Goal: Submit feedback/report problem: Submit feedback/report problem

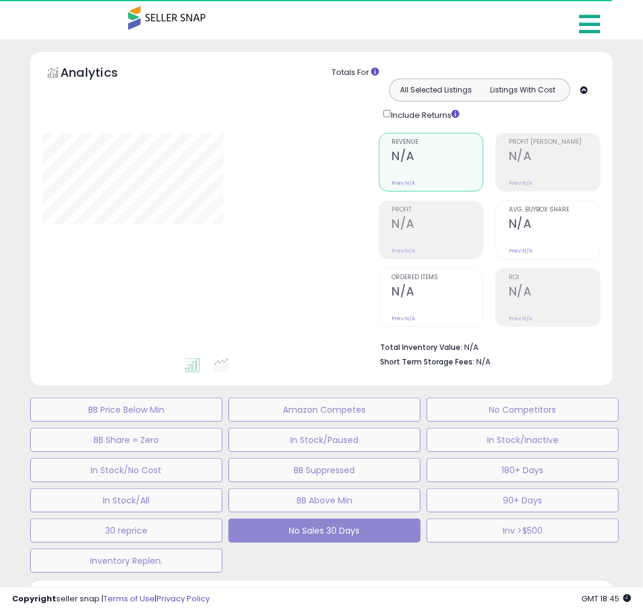
type input "********"
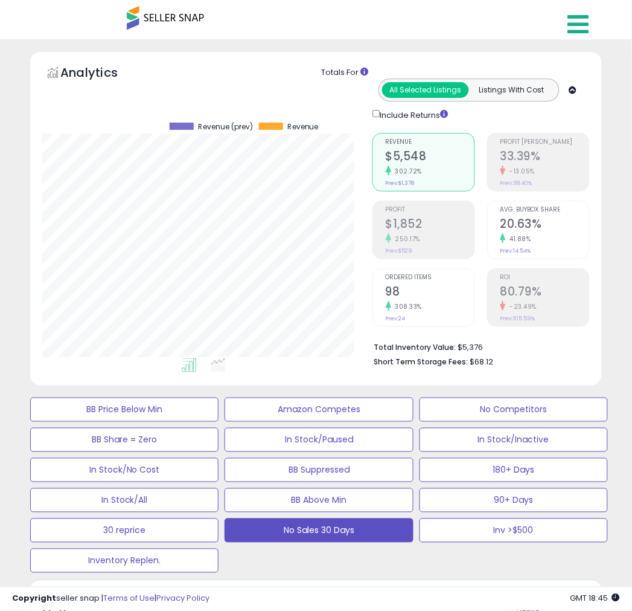
scroll to position [248, 330]
click at [577, 22] on icon at bounding box center [578, 24] width 21 height 24
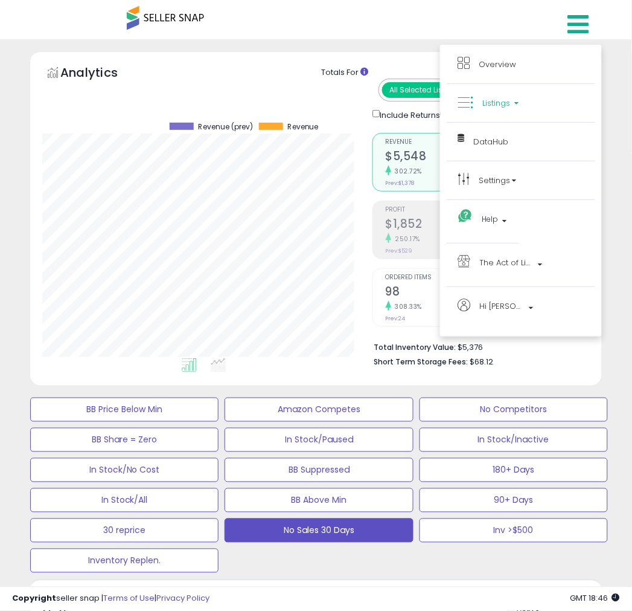
click at [497, 98] on span "Listings" at bounding box center [497, 102] width 28 height 11
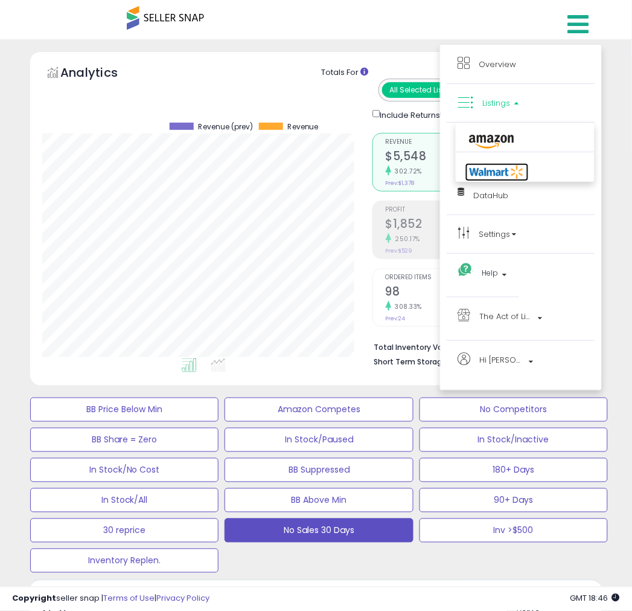
click at [484, 168] on icon at bounding box center [497, 172] width 63 height 18
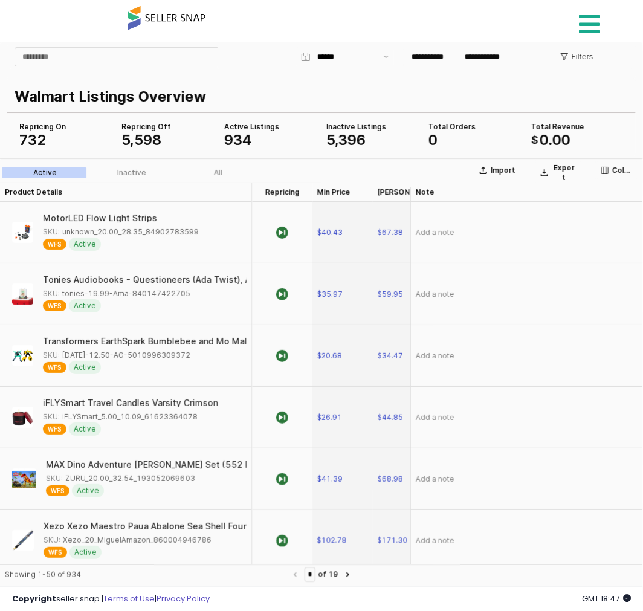
click at [588, 21] on icon at bounding box center [589, 24] width 21 height 24
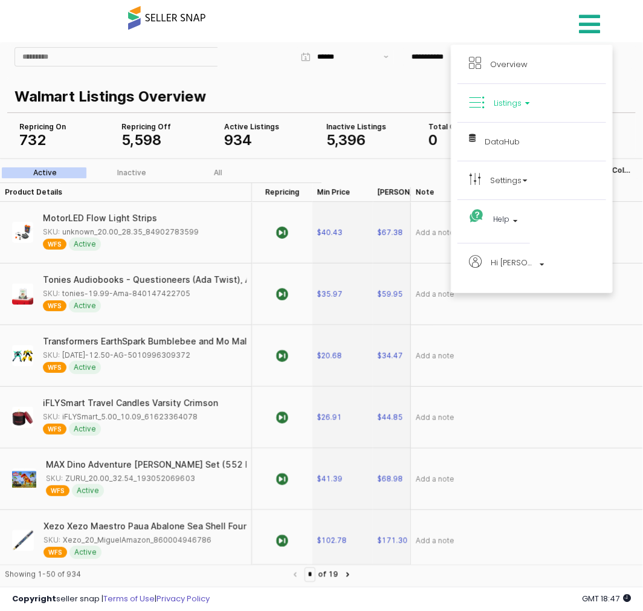
click at [466, 20] on div "Overview Listings DataHub Beta" at bounding box center [321, 25] width 440 height 51
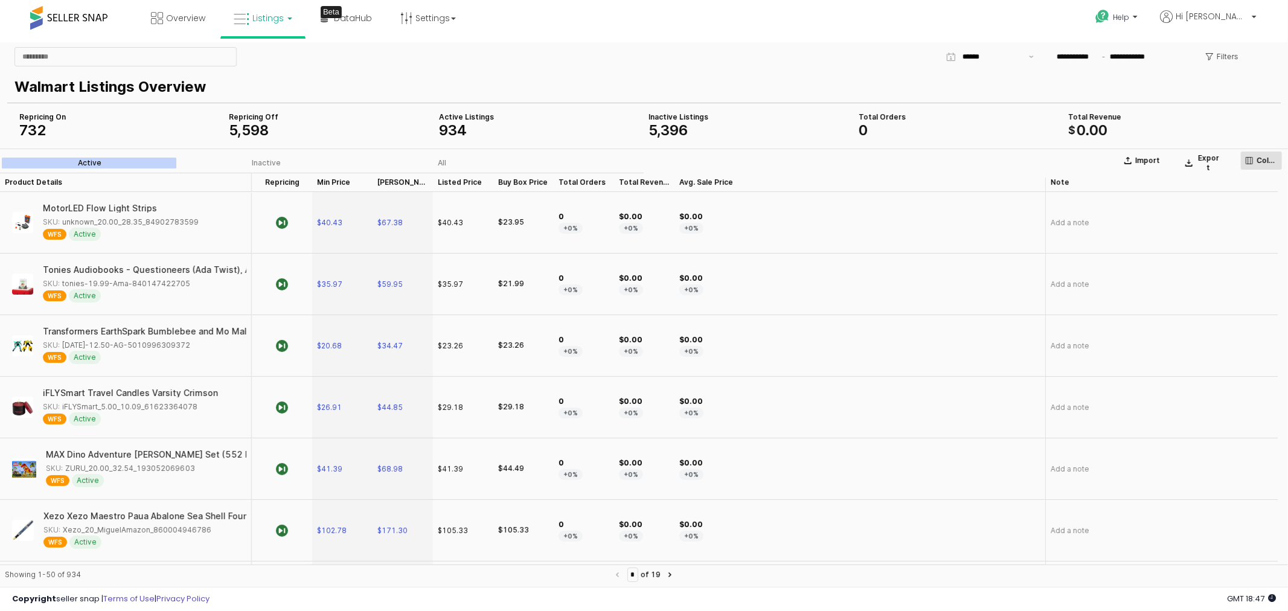
click at [642, 159] on p "Columns" at bounding box center [1267, 160] width 21 height 10
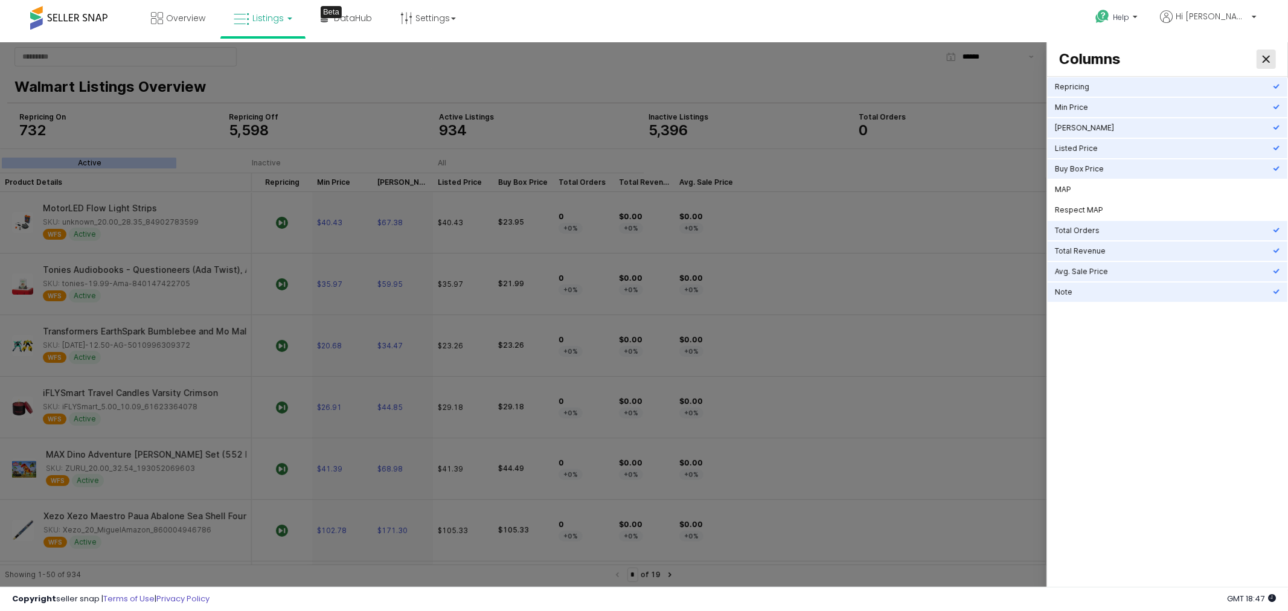
click at [642, 56] on icon "Close" at bounding box center [1266, 58] width 7 height 7
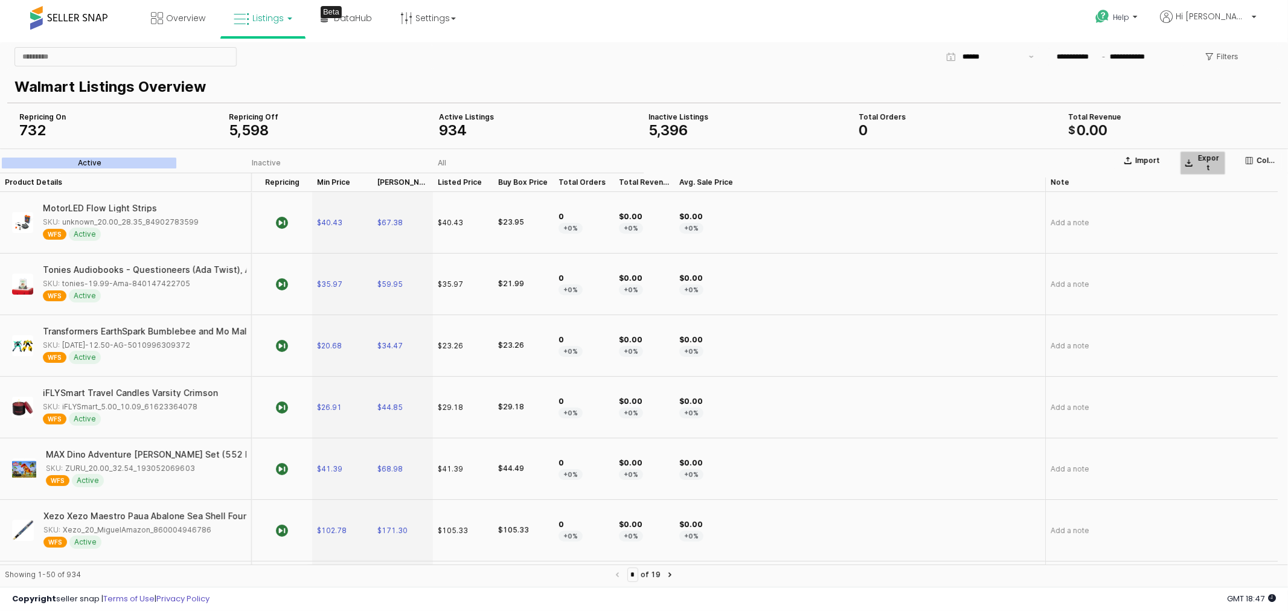
click at [642, 157] on p "Export" at bounding box center [1209, 162] width 24 height 19
click at [642, 55] on p "Filters" at bounding box center [1228, 56] width 22 height 10
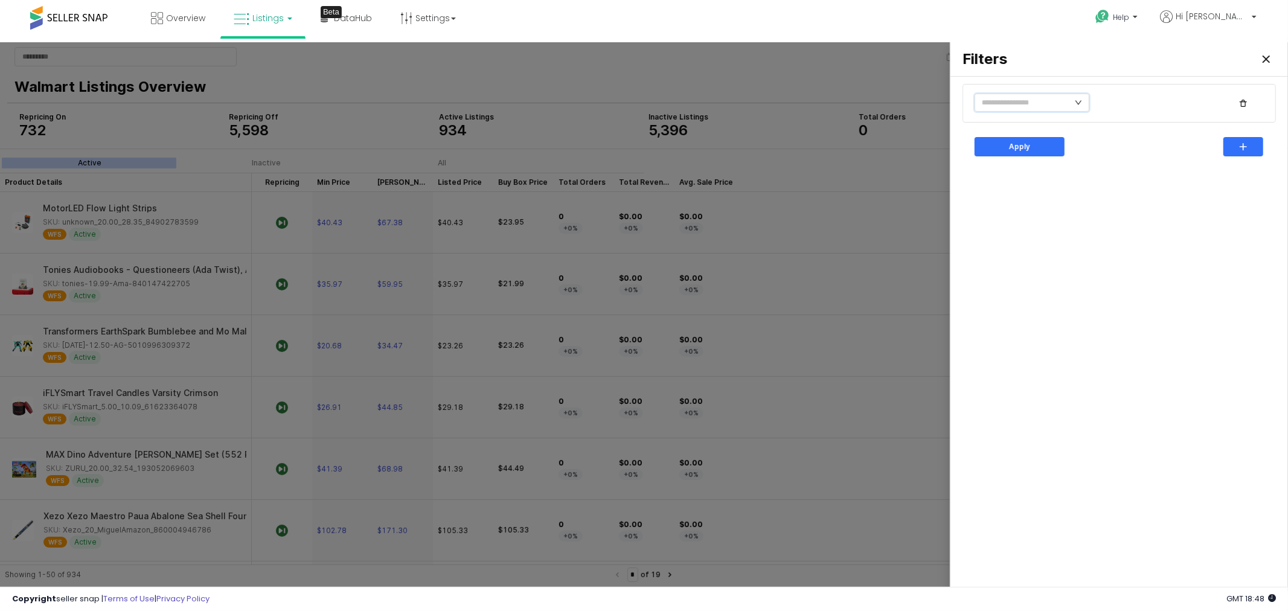
click at [642, 106] on icon "icon: down" at bounding box center [1078, 101] width 7 height 7
click at [642, 158] on li "Item Status" at bounding box center [1015, 155] width 81 height 19
click at [642, 105] on input "text" at bounding box center [1151, 103] width 89 height 12
click at [642, 145] on div "Active" at bounding box center [1153, 148] width 92 height 10
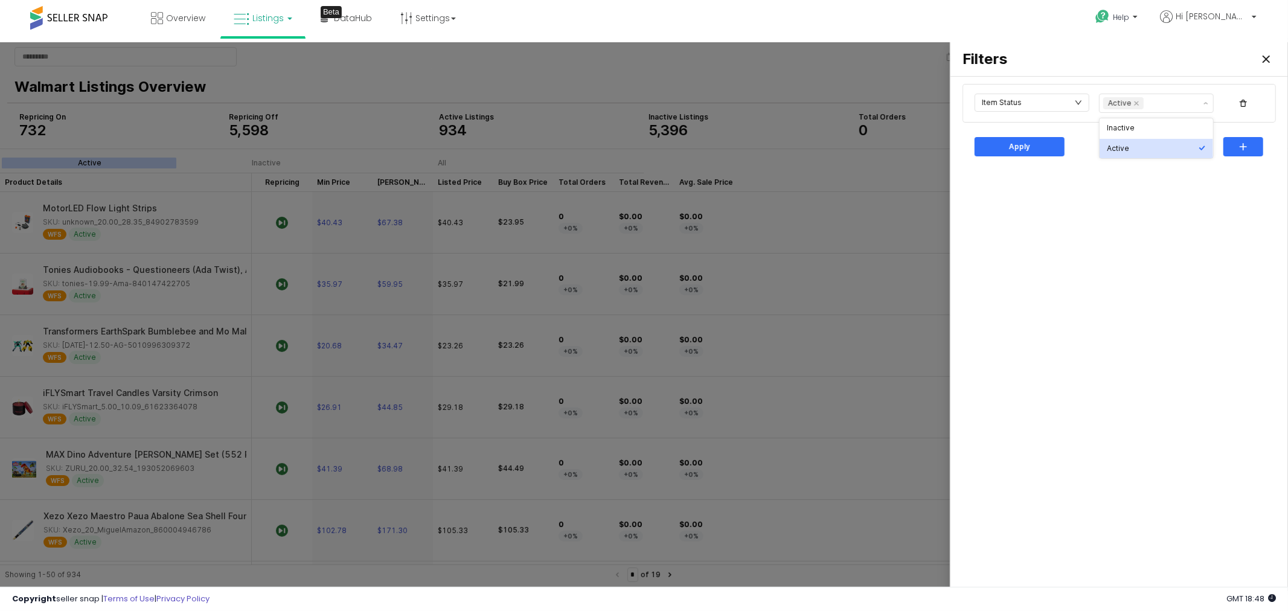
click at [642, 173] on div "Item Status Active Apply" at bounding box center [1119, 333] width 323 height 505
click at [642, 147] on div "Apply" at bounding box center [1019, 146] width 79 height 18
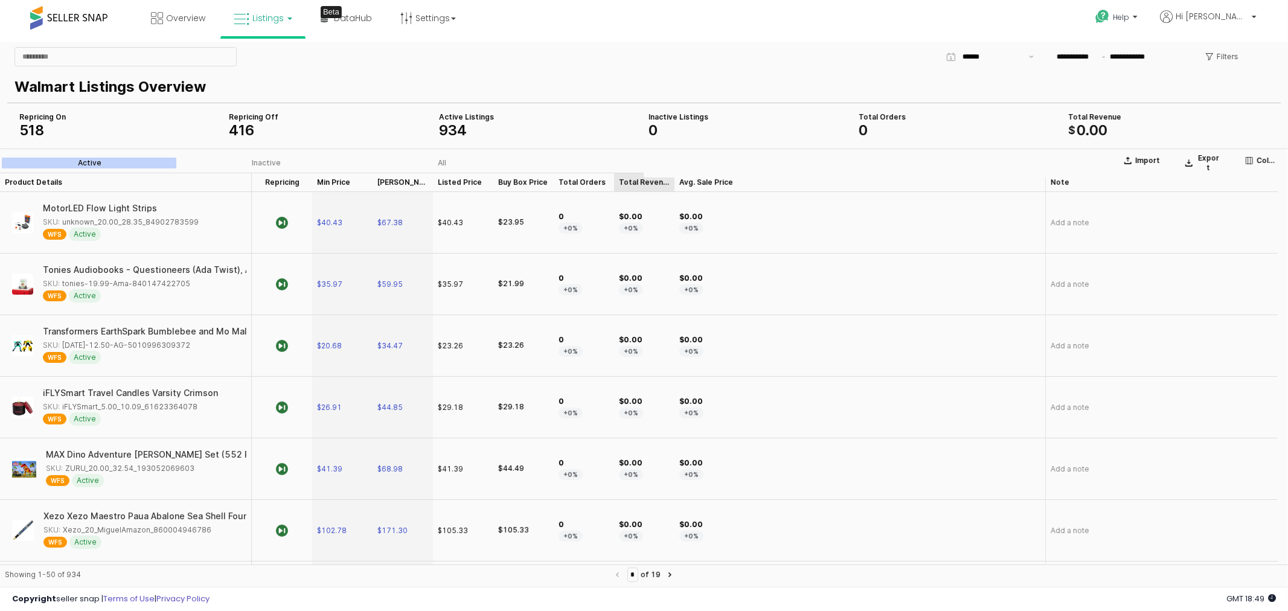
click at [634, 181] on div "Total Revenue Total Revenue" at bounding box center [644, 181] width 60 height 19
click at [642, 55] on p "Filters" at bounding box center [1228, 56] width 22 height 10
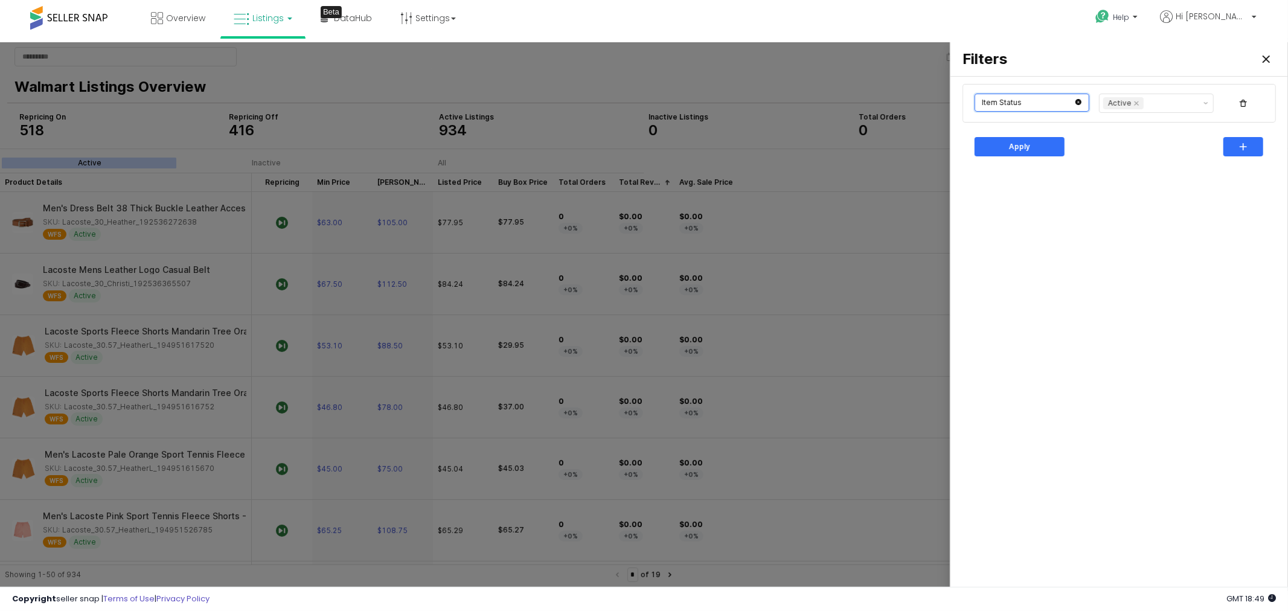
click at [642, 102] on input "text" at bounding box center [1032, 102] width 115 height 18
click at [642, 135] on li "Is Repricing" at bounding box center [1015, 135] width 81 height 19
click at [642, 142] on li "No" at bounding box center [1089, 144] width 66 height 19
click at [642, 141] on div "Apply" at bounding box center [1019, 146] width 79 height 18
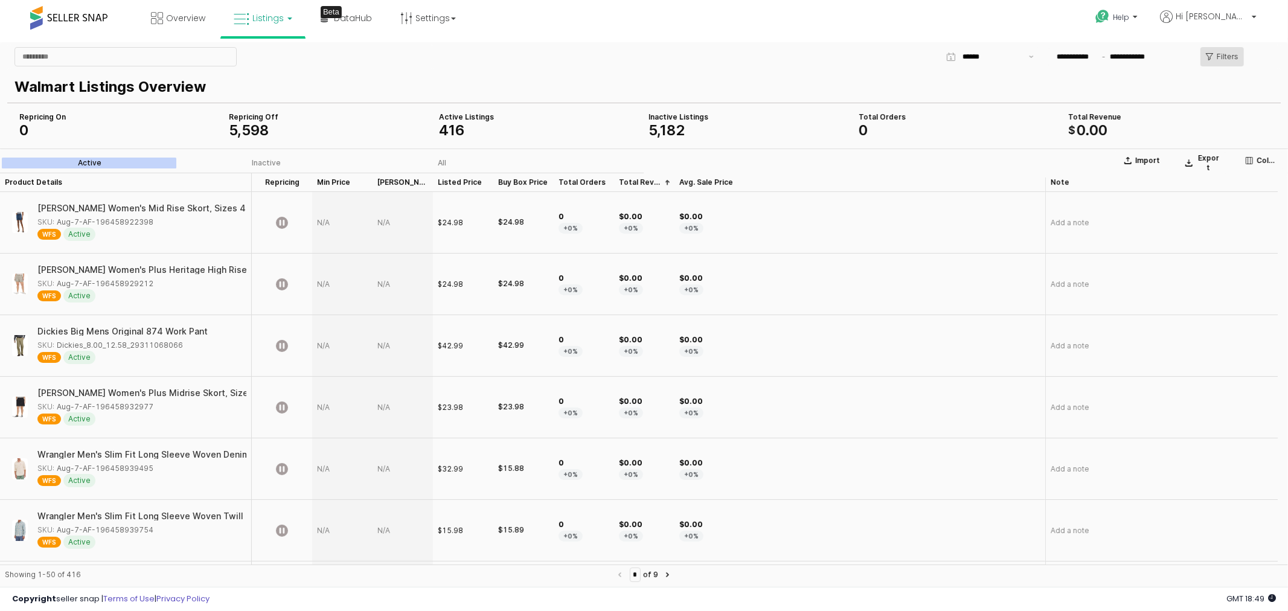
click at [642, 55] on p "Filters" at bounding box center [1228, 56] width 22 height 10
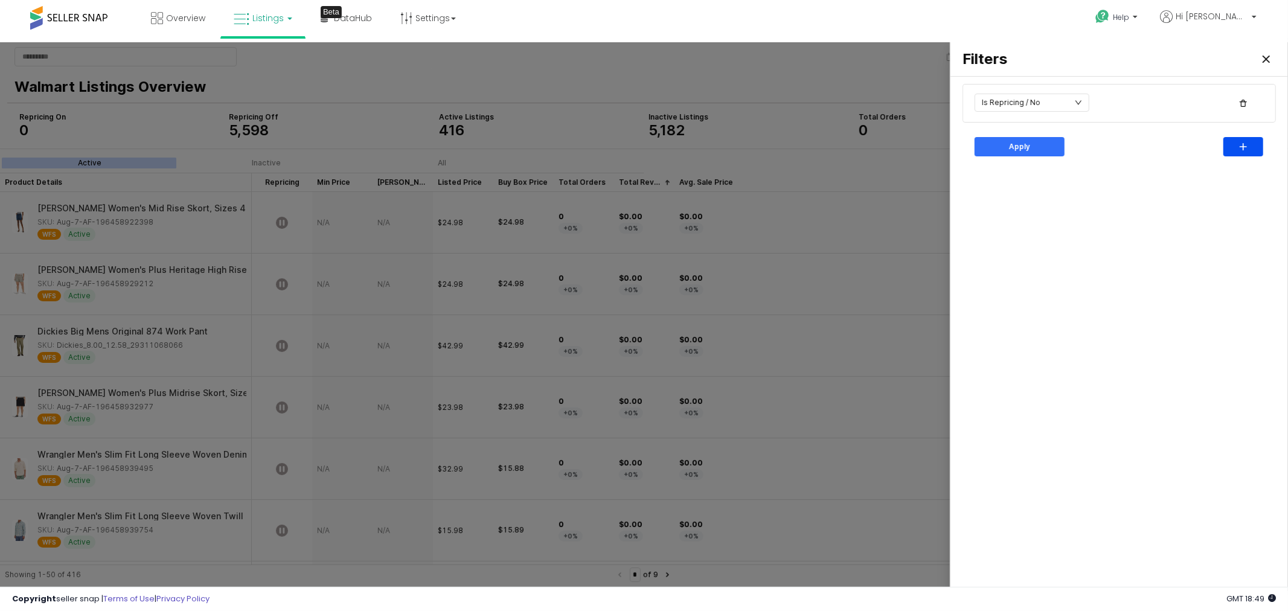
click at [642, 150] on div "button" at bounding box center [1243, 146] width 29 height 18
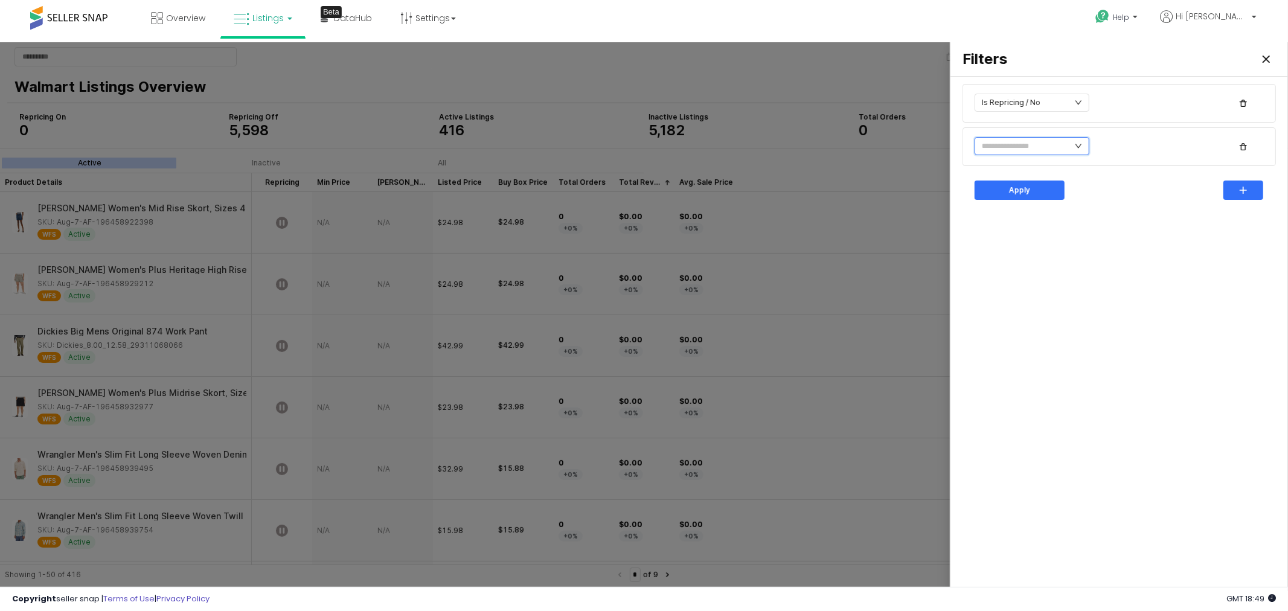
click at [642, 142] on input "text" at bounding box center [1032, 146] width 115 height 18
click at [642, 201] on li "Item Status" at bounding box center [1015, 204] width 81 height 19
click at [642, 139] on div at bounding box center [1149, 146] width 99 height 18
click at [642, 191] on div "Active" at bounding box center [1153, 192] width 92 height 10
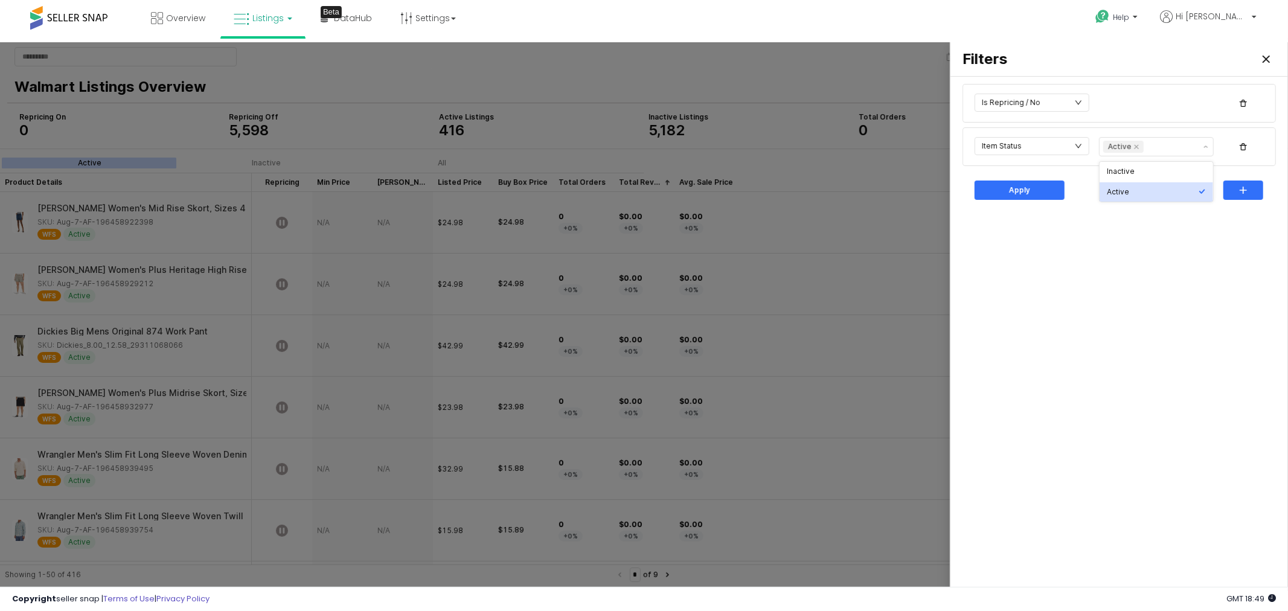
click at [642, 260] on div "Is Repricing / No Item Status Active Apply" at bounding box center [1119, 333] width 323 height 505
click at [642, 191] on div "button" at bounding box center [1243, 190] width 29 height 18
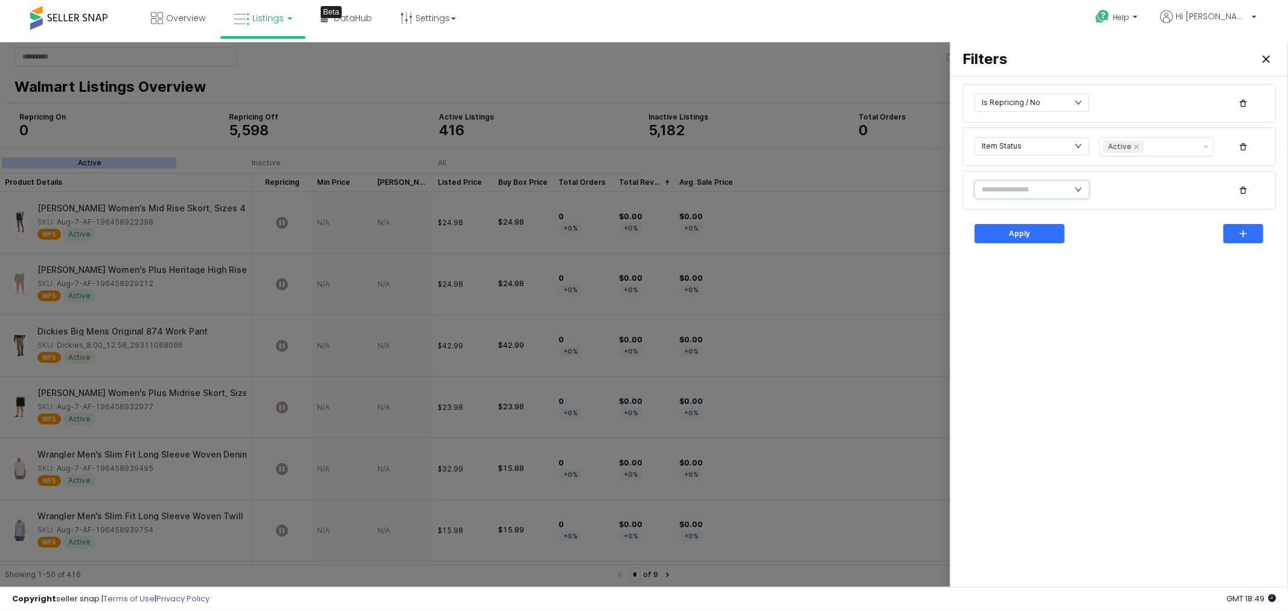
click at [642, 188] on icon "icon: down" at bounding box center [1078, 188] width 7 height 7
click at [642, 272] on div "Is Repricing / No Item Status Active Apply" at bounding box center [1119, 333] width 323 height 505
click at [642, 190] on icon "button" at bounding box center [1243, 189] width 7 height 7
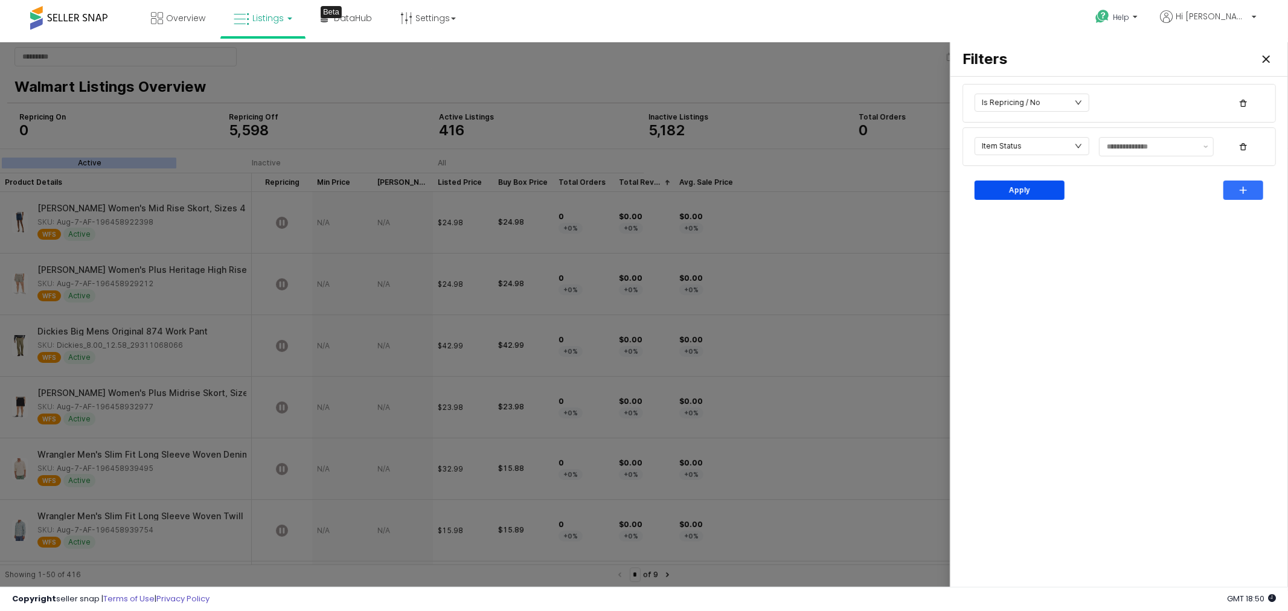
click at [642, 187] on p "Apply" at bounding box center [1019, 190] width 21 height 10
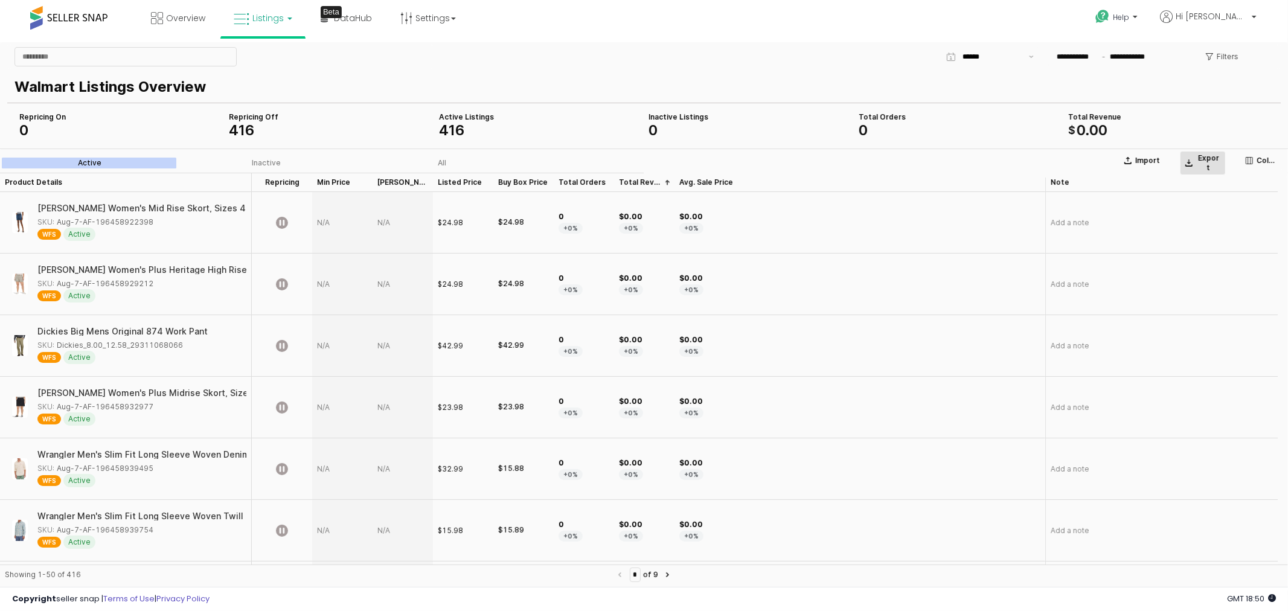
click at [642, 161] on p "Export" at bounding box center [1209, 162] width 24 height 19
click at [642, 52] on button "Show suggestions" at bounding box center [1031, 56] width 14 height 18
click at [642, 60] on div "**********" at bounding box center [855, 56] width 846 height 24
click at [445, 20] on link "Settings" at bounding box center [428, 18] width 74 height 36
click at [287, 16] on link "Listings" at bounding box center [263, 18] width 77 height 36
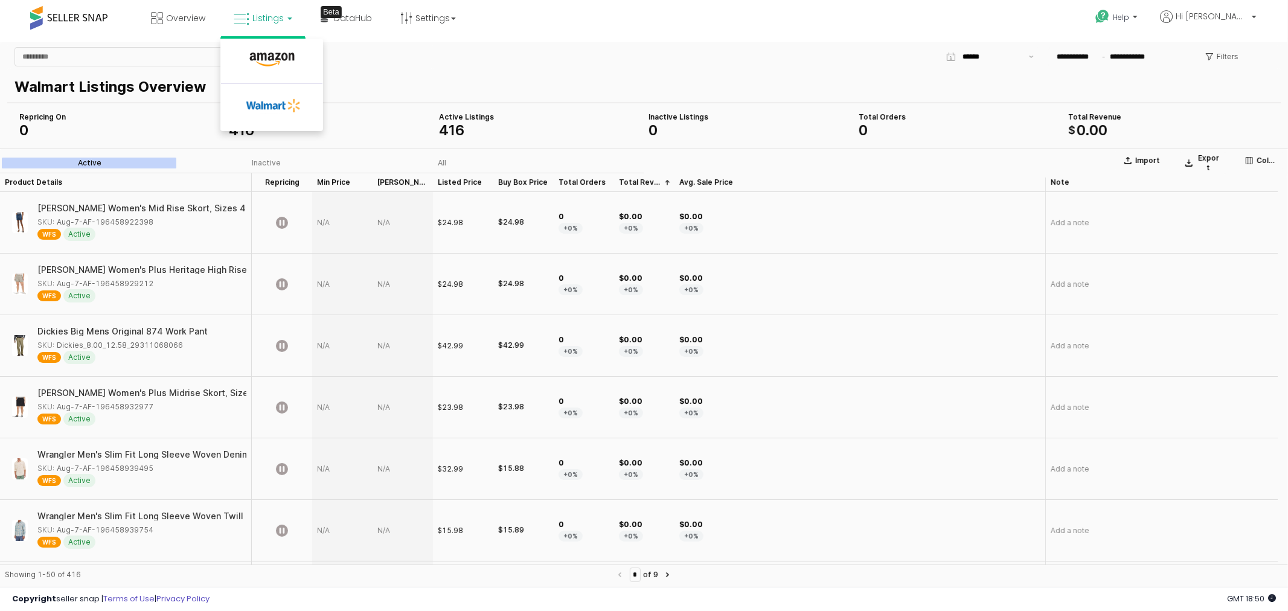
click at [359, 81] on p "Walmart Listings Overview" at bounding box center [641, 87] width 1255 height 22
click at [358, 16] on span "DataHub" at bounding box center [353, 18] width 38 height 12
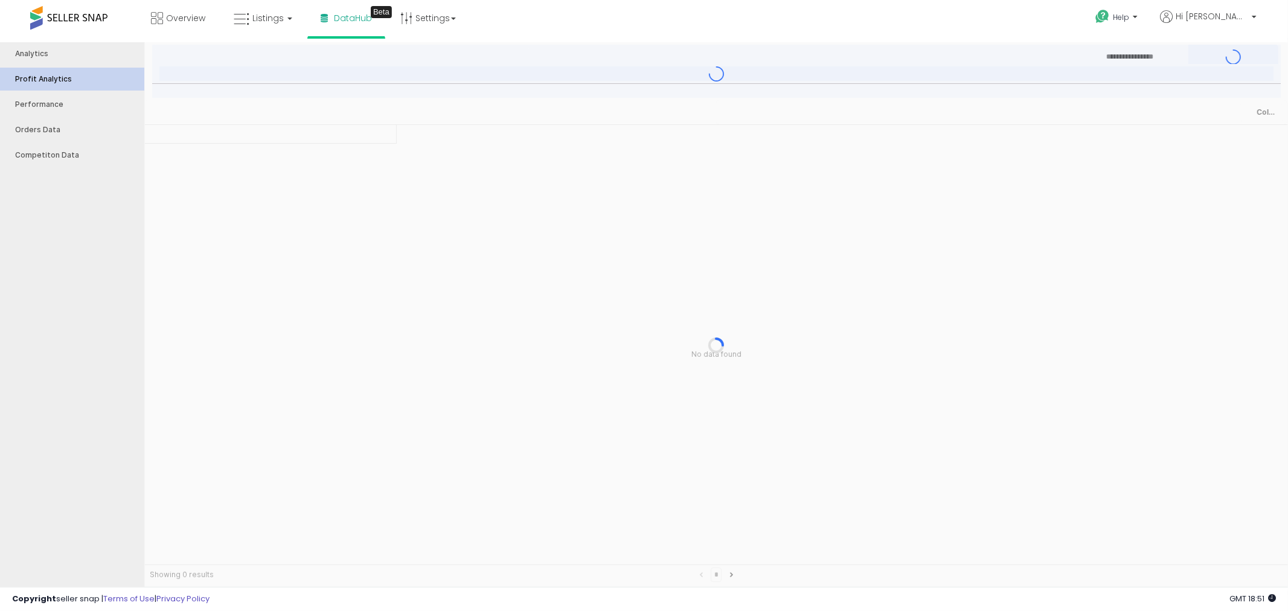
type input "***"
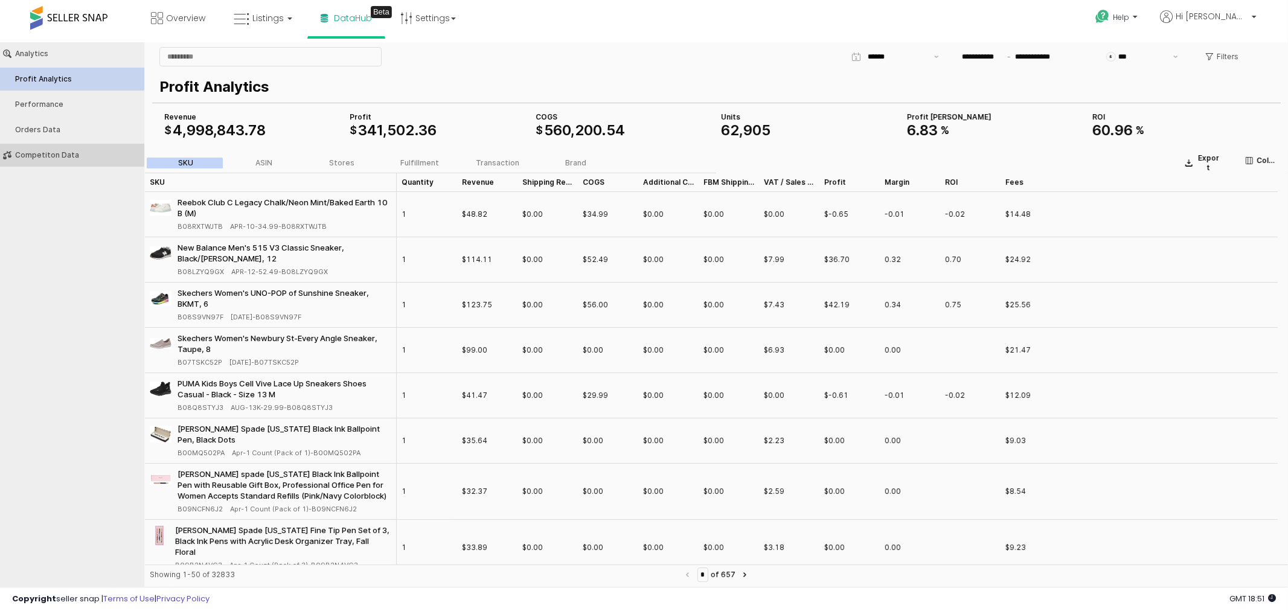
click at [25, 149] on button "Competiton Data" at bounding box center [72, 154] width 153 height 23
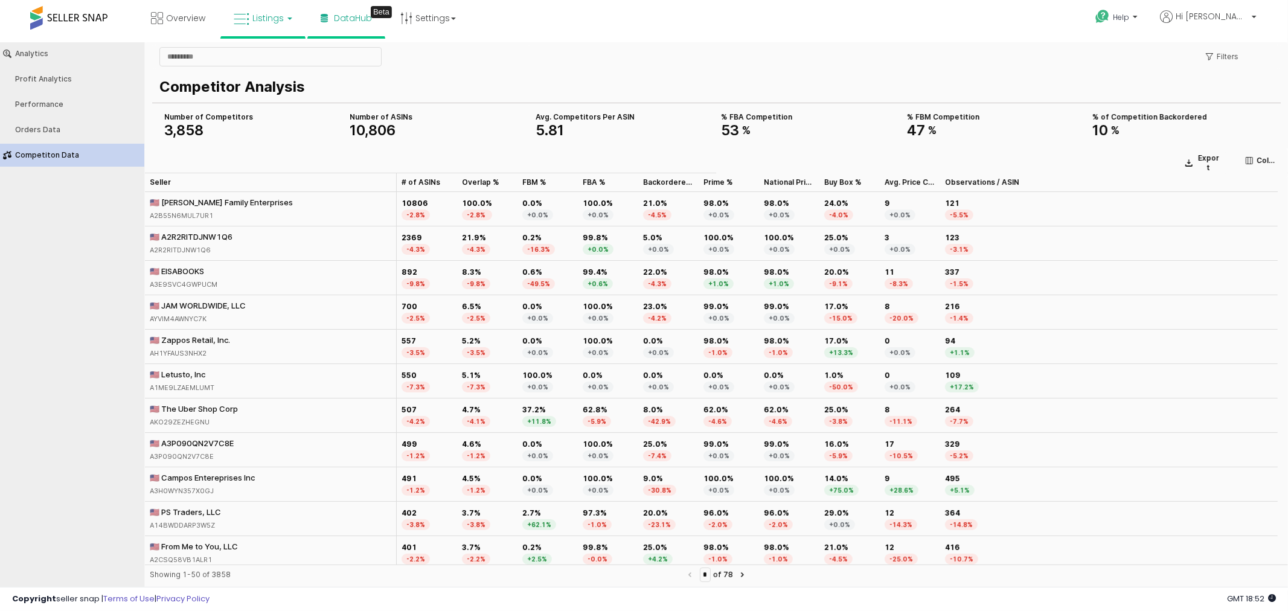
click at [272, 19] on span "Listings" at bounding box center [267, 18] width 31 height 12
click at [268, 115] on icon at bounding box center [273, 106] width 63 height 18
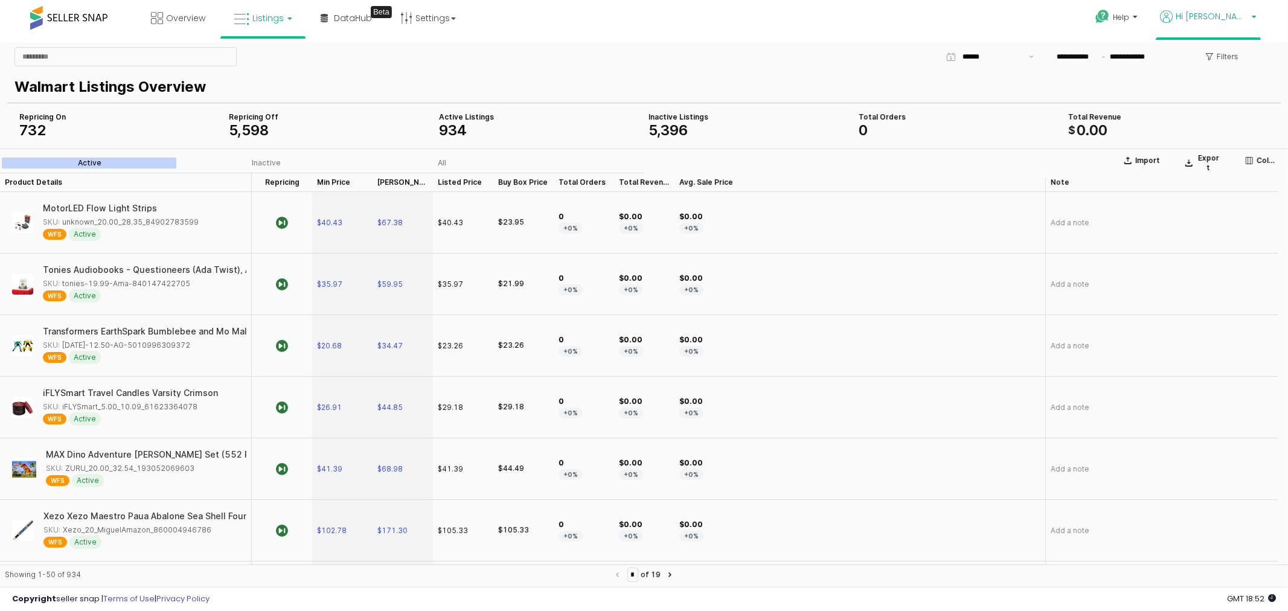
click at [1252, 16] on p "Hi [PERSON_NAME]" at bounding box center [1208, 17] width 97 height 15
click at [519, 28] on div "Overview Listings DataHub Beta" at bounding box center [417, 25] width 853 height 51
click at [1218, 53] on p "Filters" at bounding box center [1228, 56] width 22 height 10
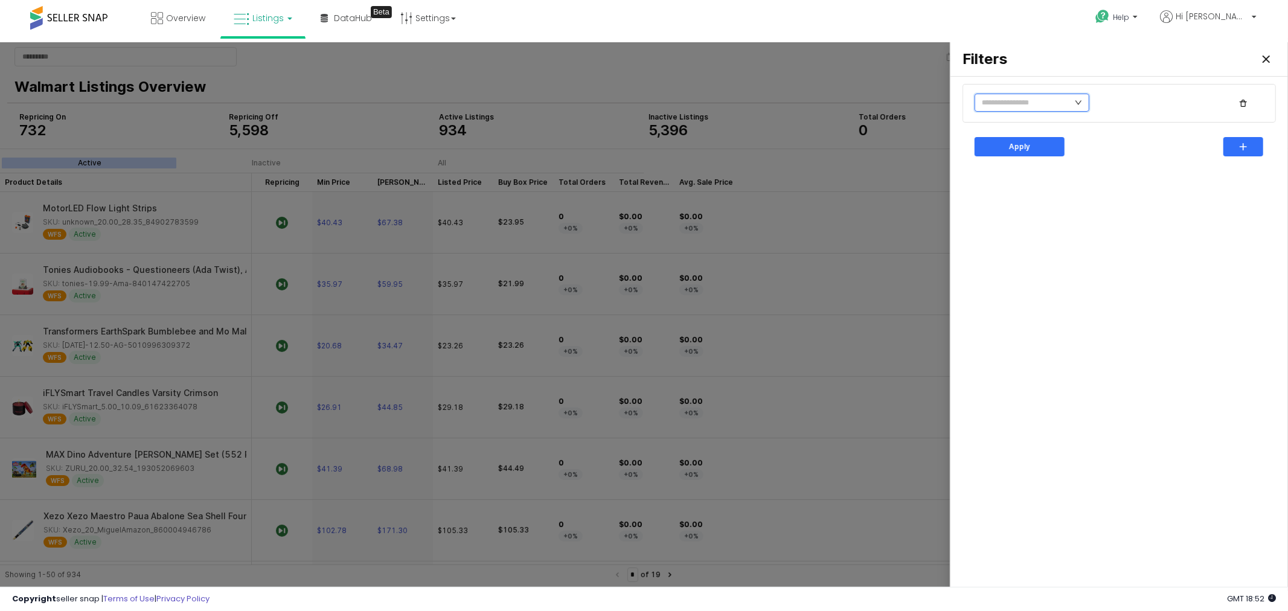
click at [1065, 106] on input "text" at bounding box center [1032, 102] width 115 height 18
click at [1006, 202] on li "Is Repricing" at bounding box center [1015, 202] width 81 height 19
click at [1087, 147] on li "No" at bounding box center [1089, 144] width 66 height 19
click at [1244, 146] on icon "button" at bounding box center [1243, 146] width 7 height 7
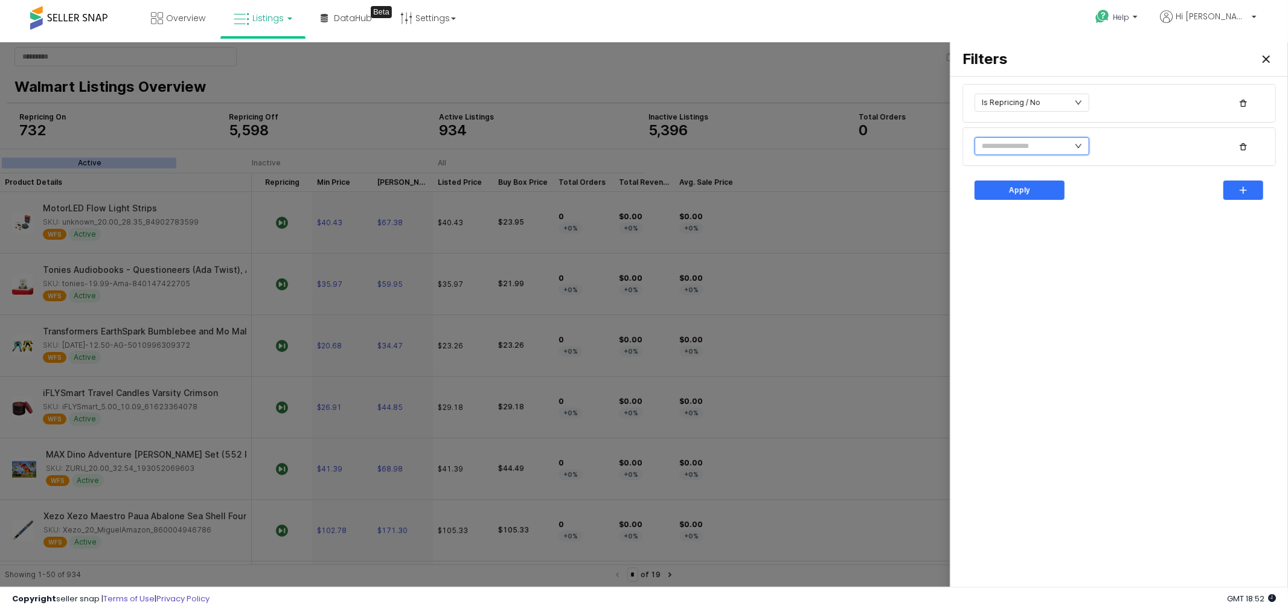
click at [1011, 145] on input "text" at bounding box center [1032, 146] width 115 height 18
click at [1005, 207] on li "Item Status" at bounding box center [1015, 204] width 81 height 19
click at [1150, 147] on input "text" at bounding box center [1151, 146] width 89 height 12
click at [1116, 188] on div "Active" at bounding box center [1153, 192] width 92 height 10
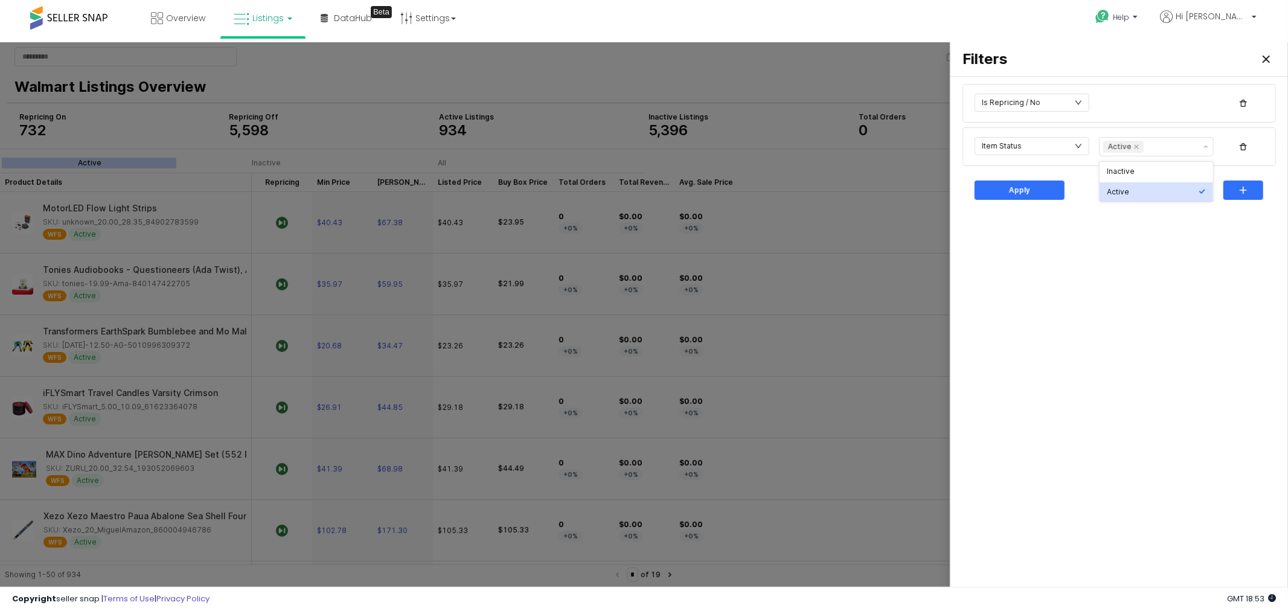
click at [1152, 236] on div "Is Repricing / No Item Status Active Apply" at bounding box center [1119, 333] width 323 height 505
click at [1013, 188] on p "Apply" at bounding box center [1019, 190] width 21 height 10
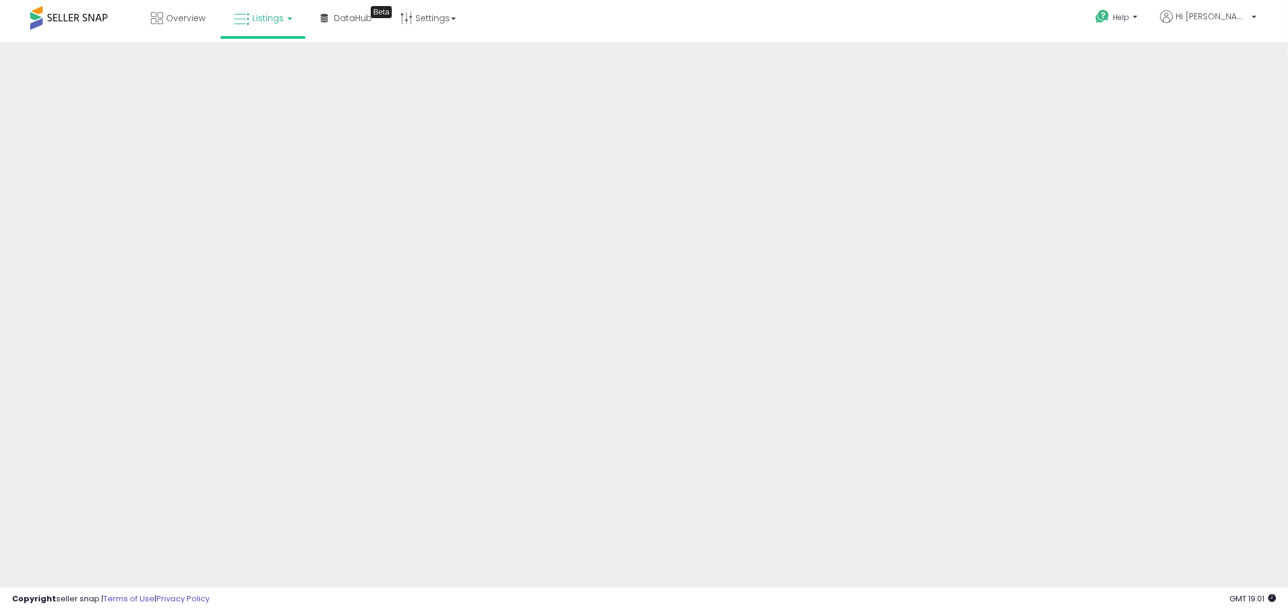
click at [283, 18] on link "Listings" at bounding box center [263, 18] width 77 height 36
click at [265, 103] on icon at bounding box center [273, 106] width 63 height 18
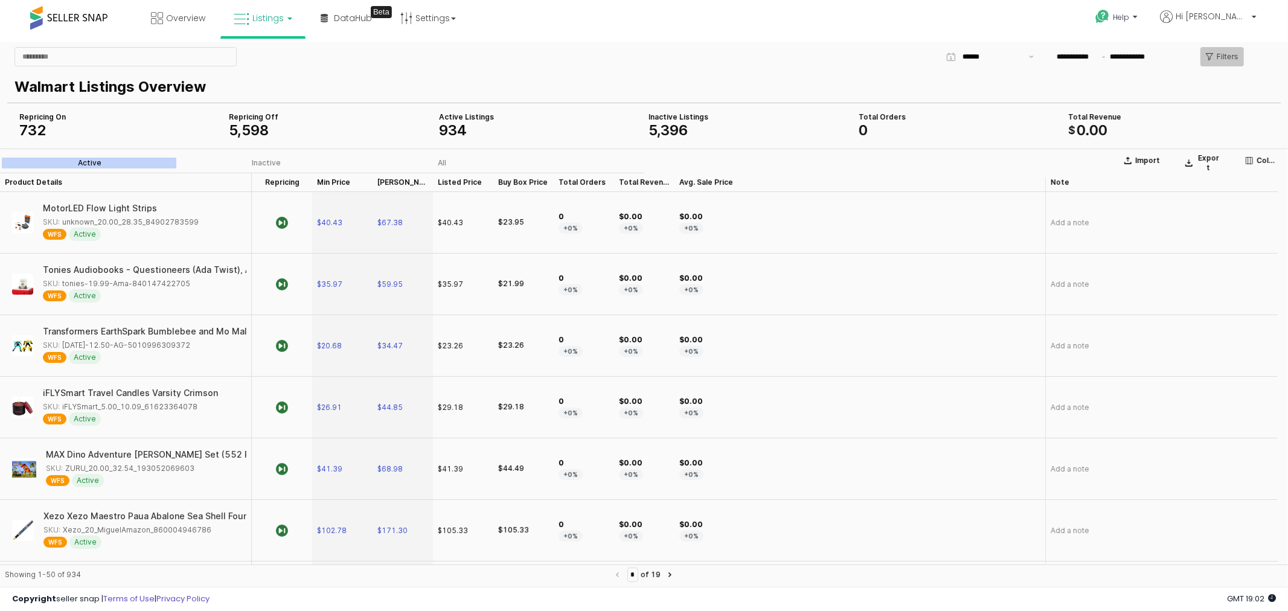
click at [1227, 60] on p "Filters" at bounding box center [1228, 56] width 22 height 10
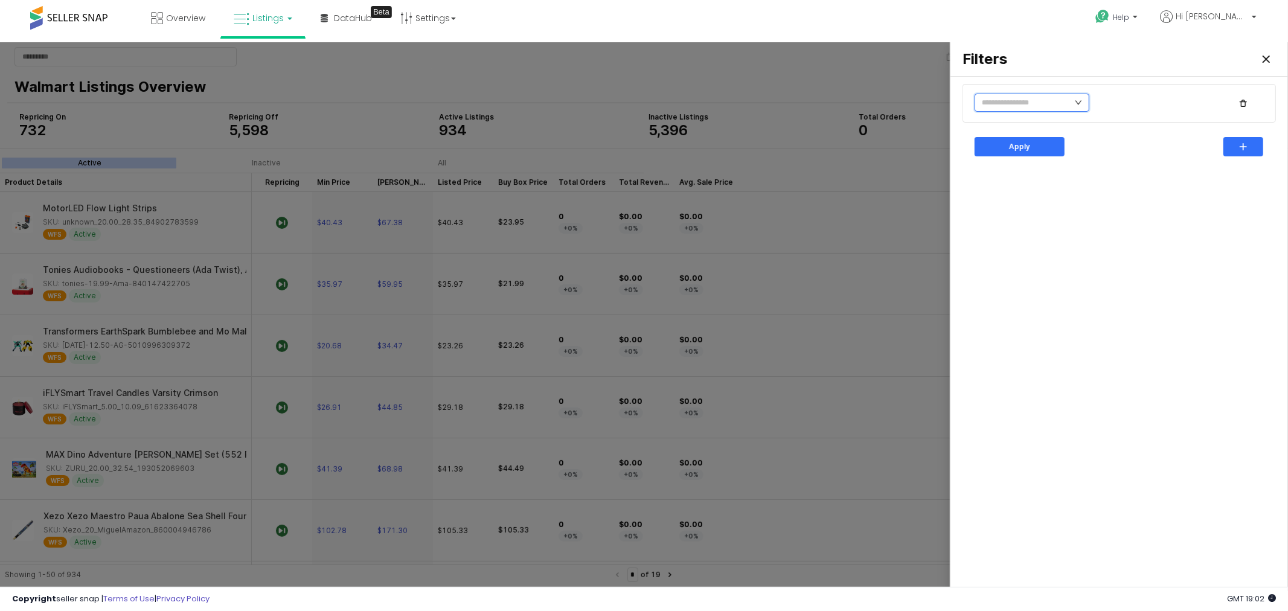
click at [1046, 97] on input "text" at bounding box center [1032, 102] width 115 height 18
click at [1011, 202] on li "Is Repricing" at bounding box center [1015, 202] width 81 height 19
click at [1085, 140] on li "No" at bounding box center [1089, 144] width 66 height 19
click at [1245, 139] on div "button" at bounding box center [1243, 146] width 29 height 18
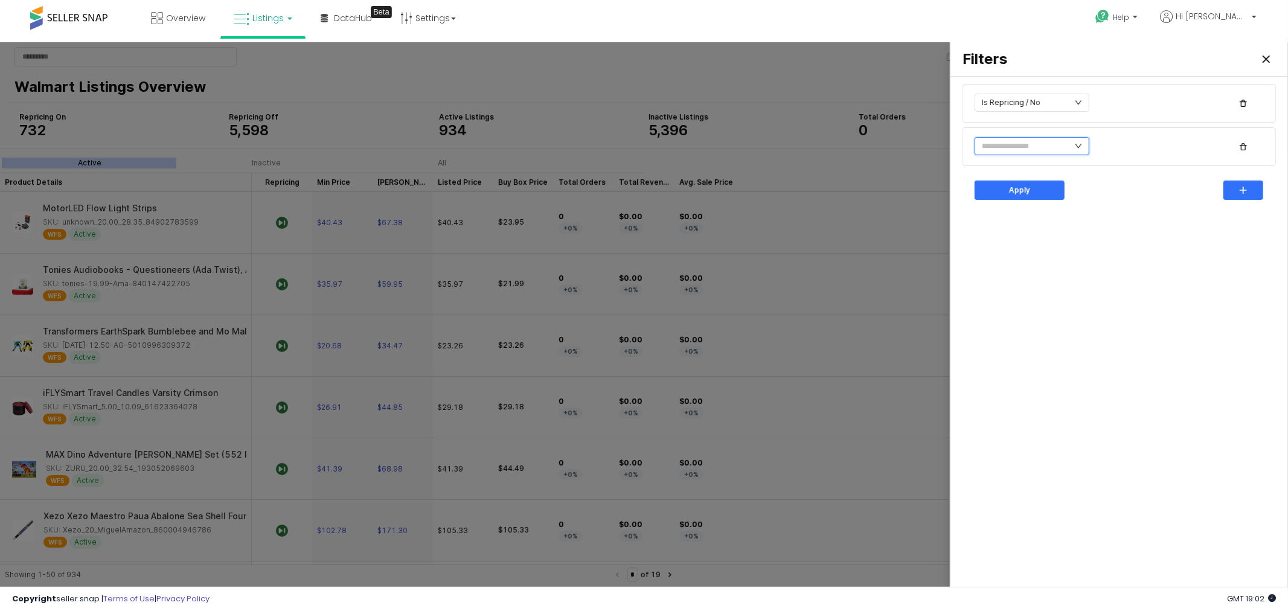
click at [1011, 149] on input "text" at bounding box center [1032, 146] width 115 height 18
click at [1001, 199] on li "Item Status" at bounding box center [1015, 198] width 81 height 19
click at [1121, 147] on input "text" at bounding box center [1151, 146] width 89 height 12
click at [1127, 193] on div "Active" at bounding box center [1153, 192] width 92 height 10
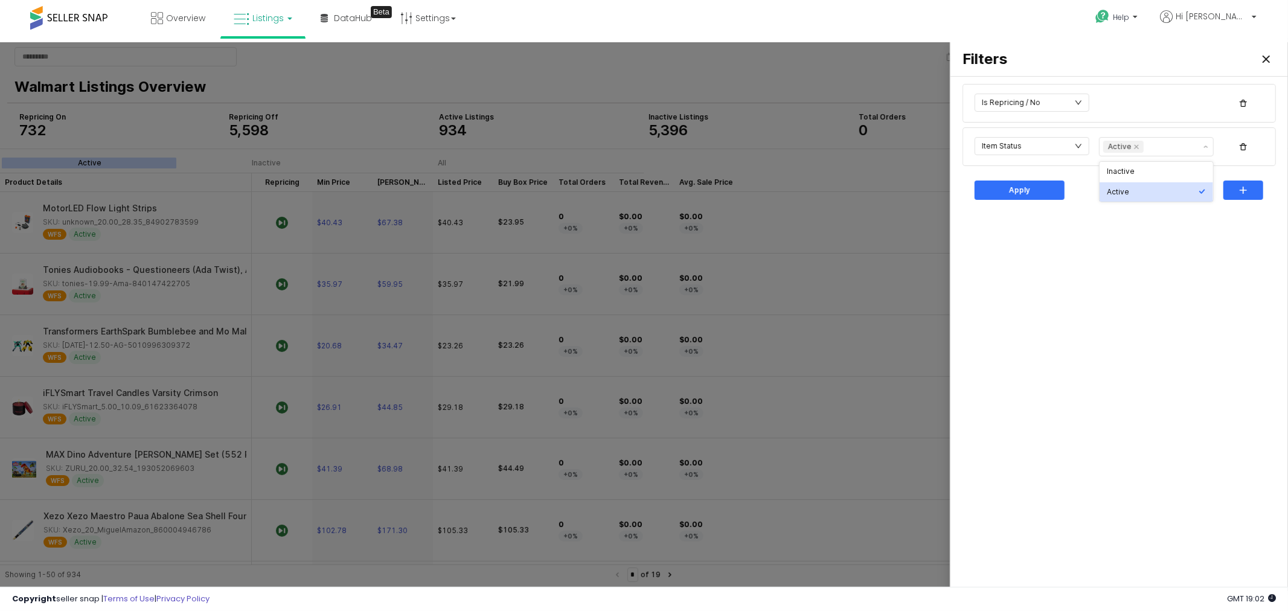
click at [1102, 279] on div "Is Repricing / No Item Status Active Apply" at bounding box center [1119, 333] width 323 height 505
click at [1010, 185] on p "Apply" at bounding box center [1019, 190] width 21 height 10
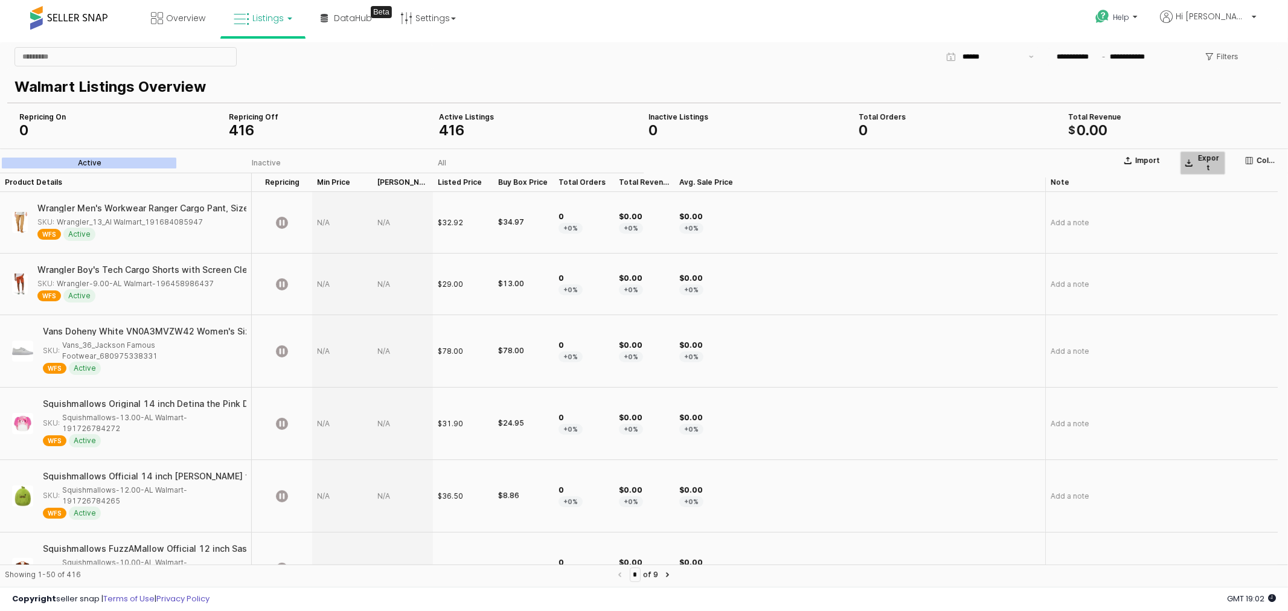
click at [1209, 156] on p "Export" at bounding box center [1209, 162] width 24 height 19
click at [1128, 539] on h4 "Export Alert" at bounding box center [1134, 541] width 44 height 12
click at [1214, 550] on label "Export request has been queued for processing" at bounding box center [1177, 558] width 130 height 21
click at [1137, 545] on h4 "Export Alert" at bounding box center [1134, 541] width 44 height 12
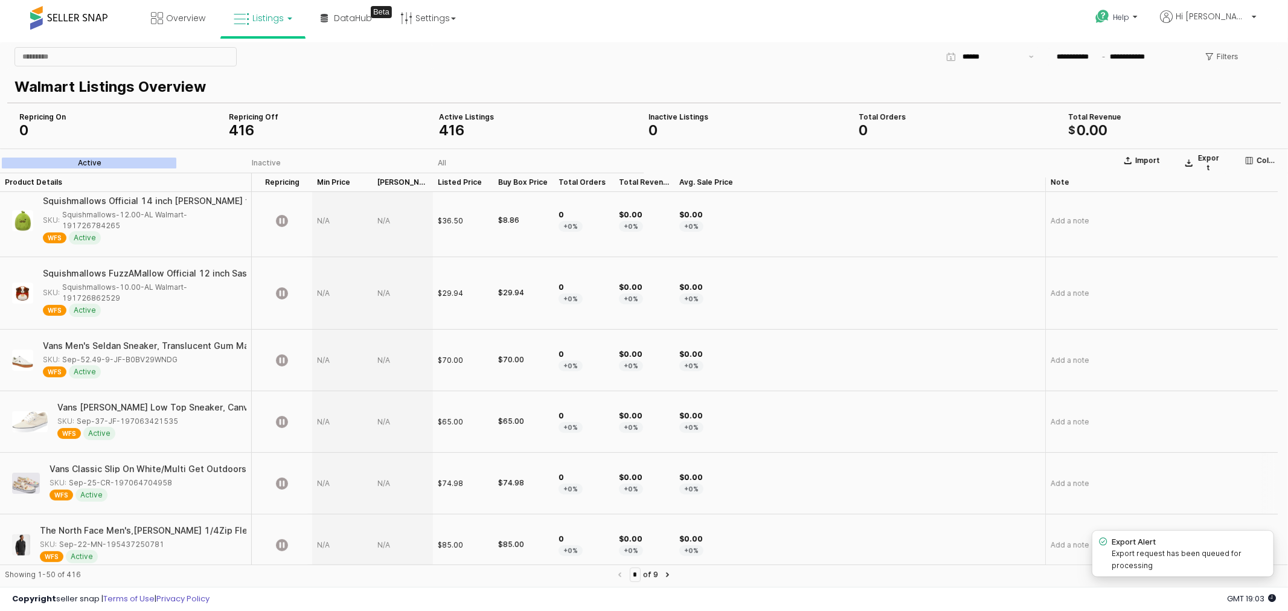
scroll to position [0, 0]
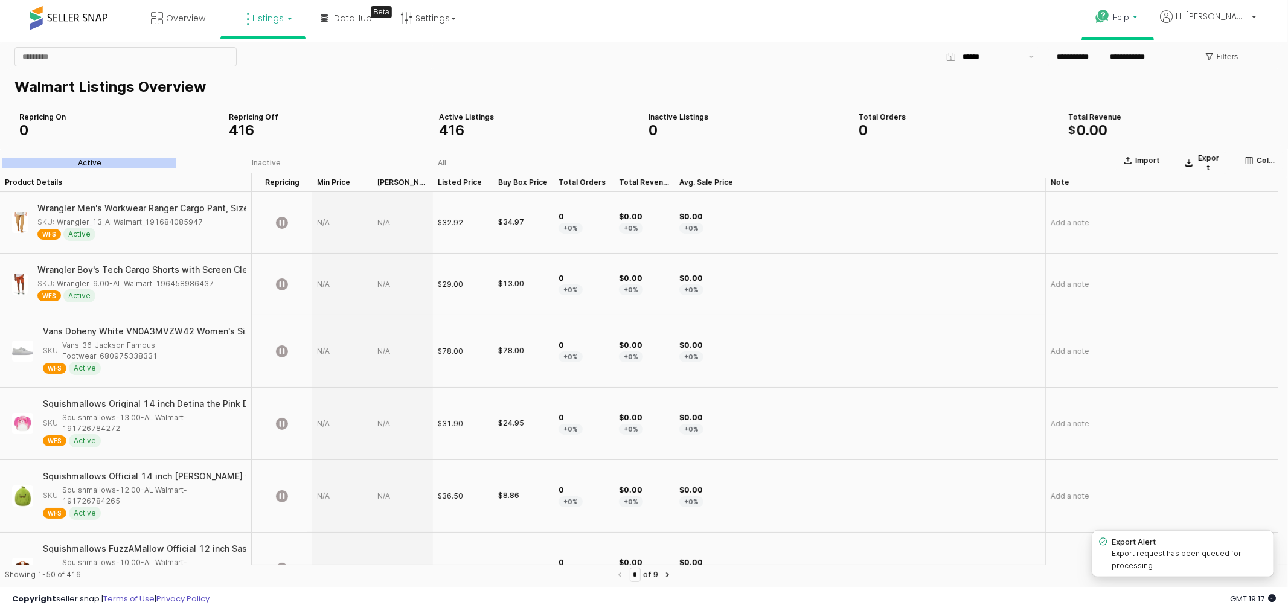
click at [1150, 12] on link "Help" at bounding box center [1118, 18] width 64 height 37
click at [1160, 105] on link "Search Knowledge Hub" at bounding box center [1128, 100] width 63 height 23
click at [1129, 16] on span "Help" at bounding box center [1121, 17] width 16 height 10
click at [1163, 60] on link "Contact Support" at bounding box center [1129, 62] width 65 height 11
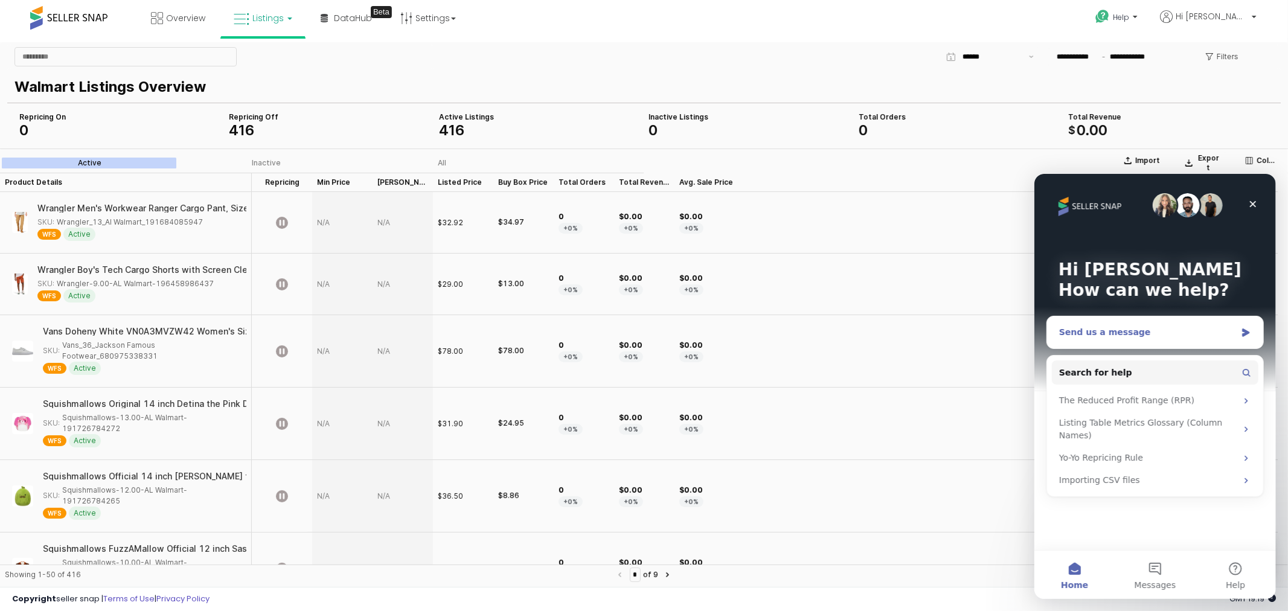
click at [1127, 329] on div "Send us a message" at bounding box center [1147, 332] width 177 height 13
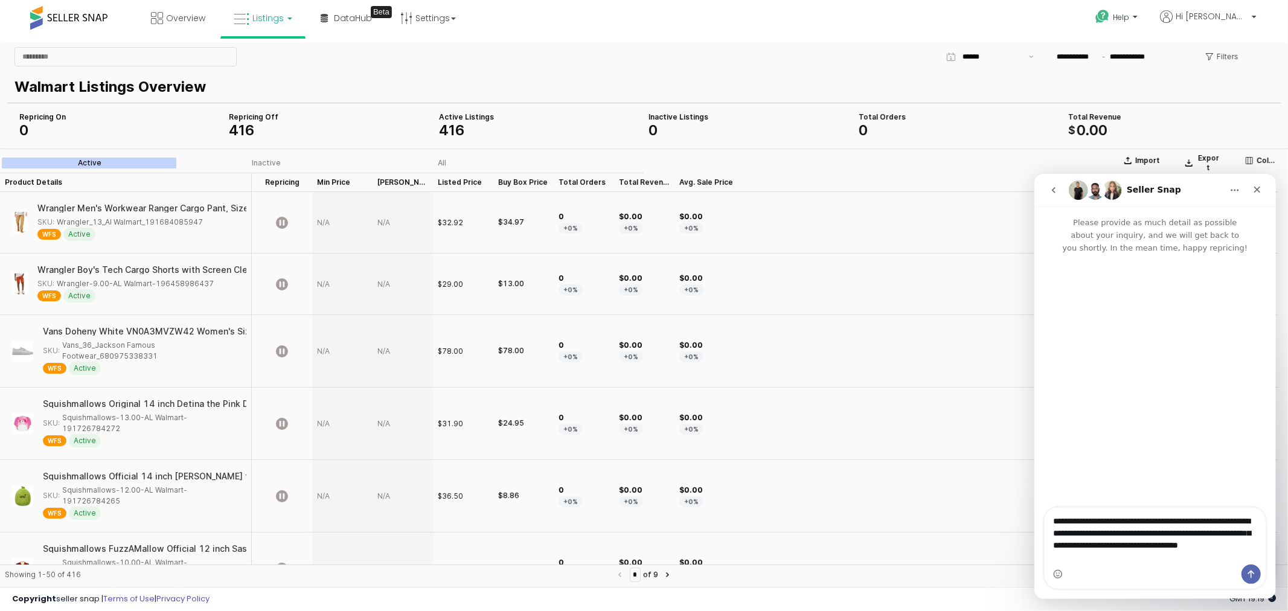
type textarea "**********"
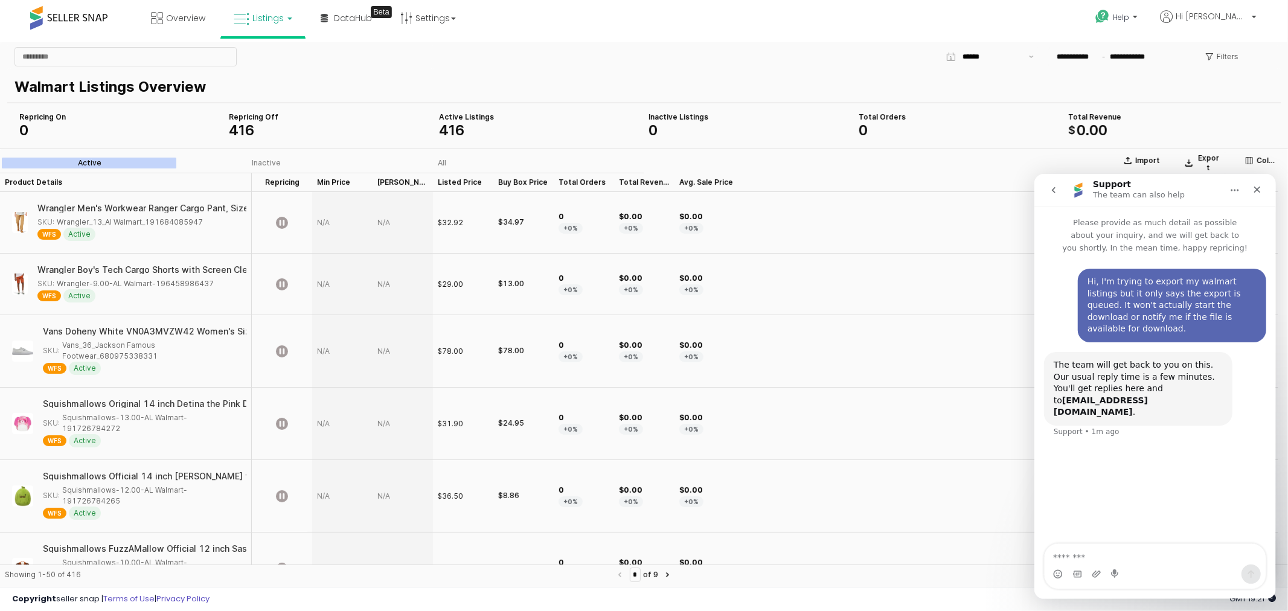
click at [750, 56] on div "**********" at bounding box center [855, 56] width 846 height 24
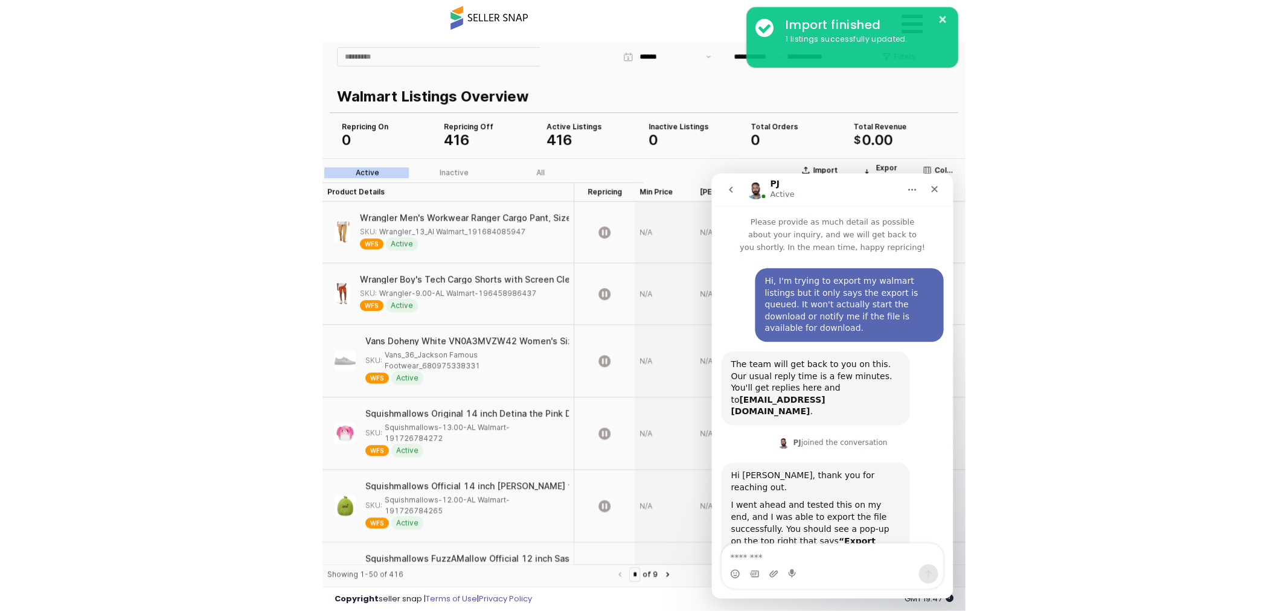
scroll to position [91, 0]
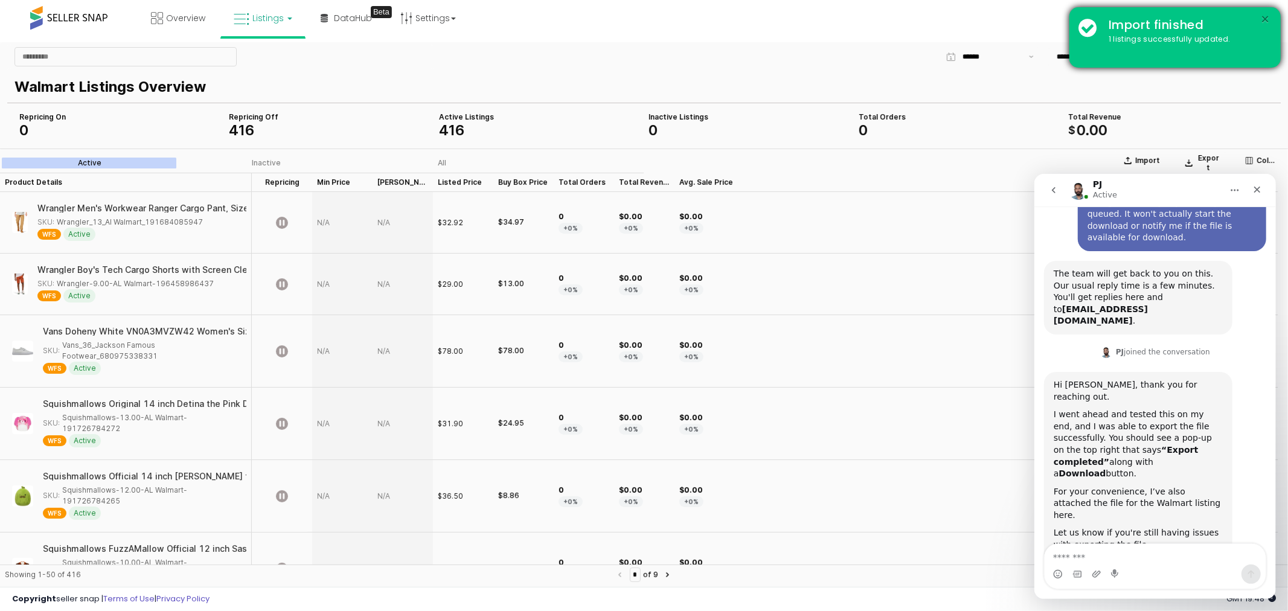
click at [1265, 16] on button "×" at bounding box center [1266, 19] width 10 height 15
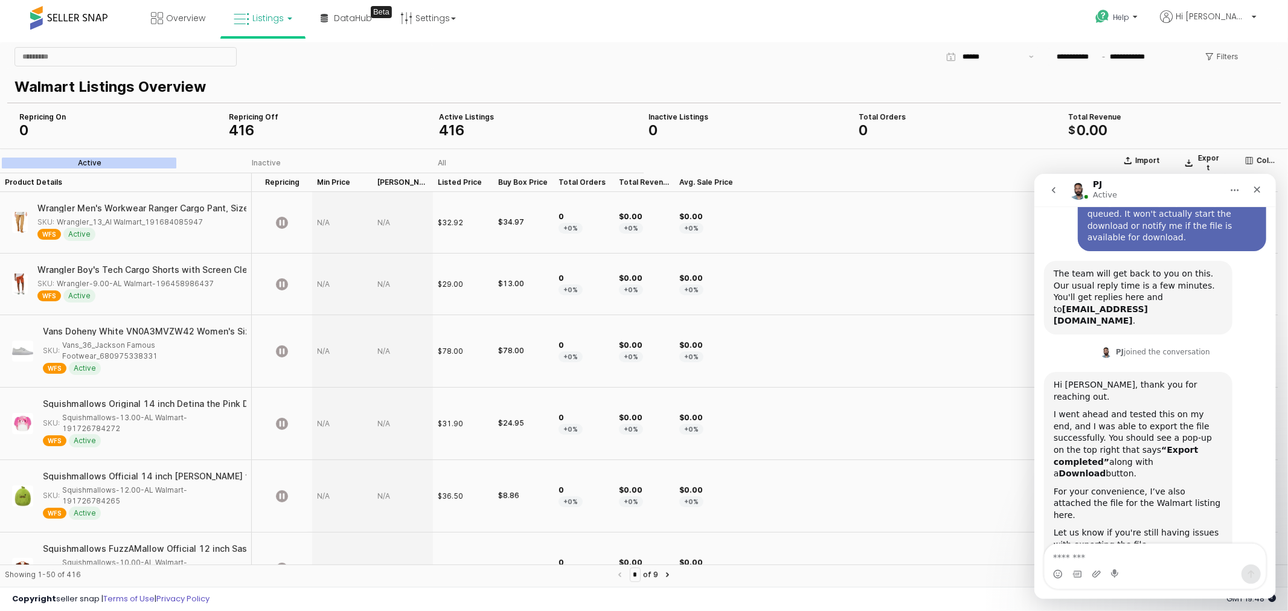
click at [1231, 190] on icon "Home" at bounding box center [1235, 190] width 8 height 2
click at [1098, 271] on div "The team will get back to you on this. Our usual reply time is a few minutes. Y…" at bounding box center [1137, 297] width 169 height 59
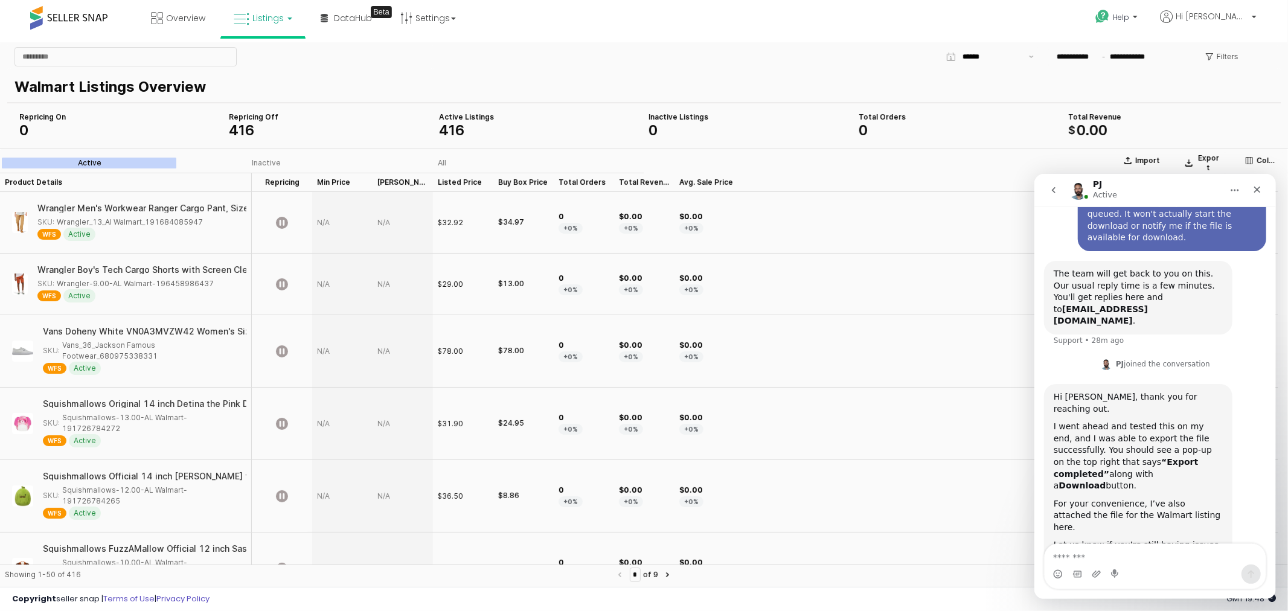
scroll to position [103, 0]
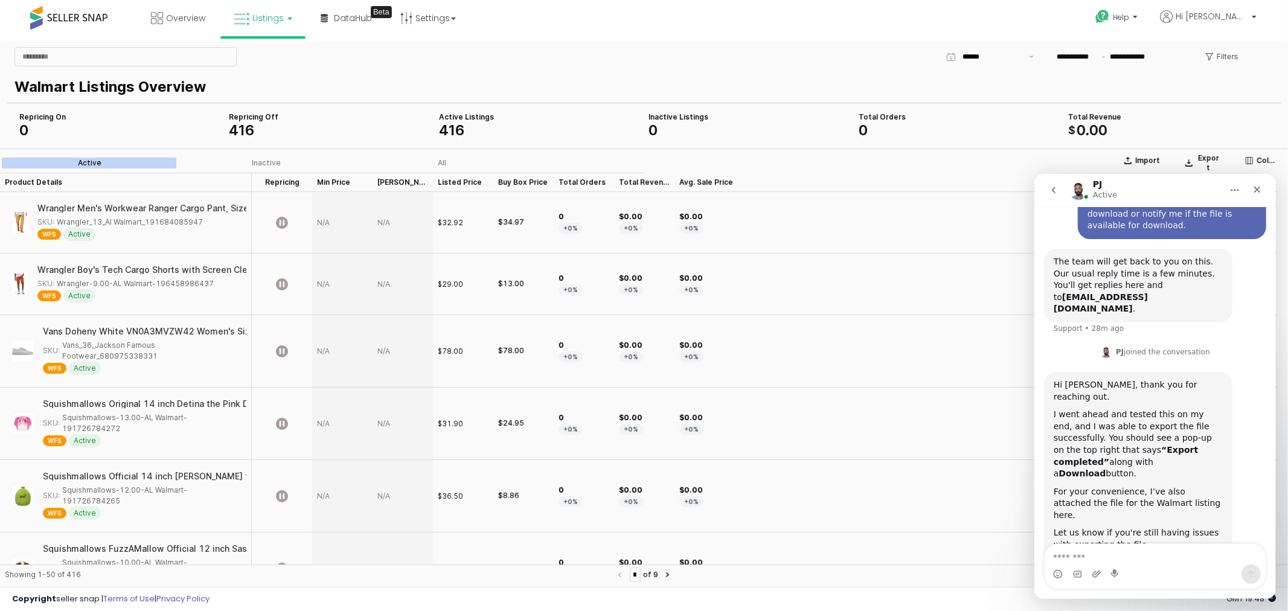
click at [1091, 557] on div "[PERSON_NAME]...isting.csv" at bounding box center [1124, 563] width 118 height 13
click at [1206, 159] on p "Export" at bounding box center [1209, 162] width 24 height 19
click at [1258, 193] on icon "Close" at bounding box center [1257, 189] width 10 height 10
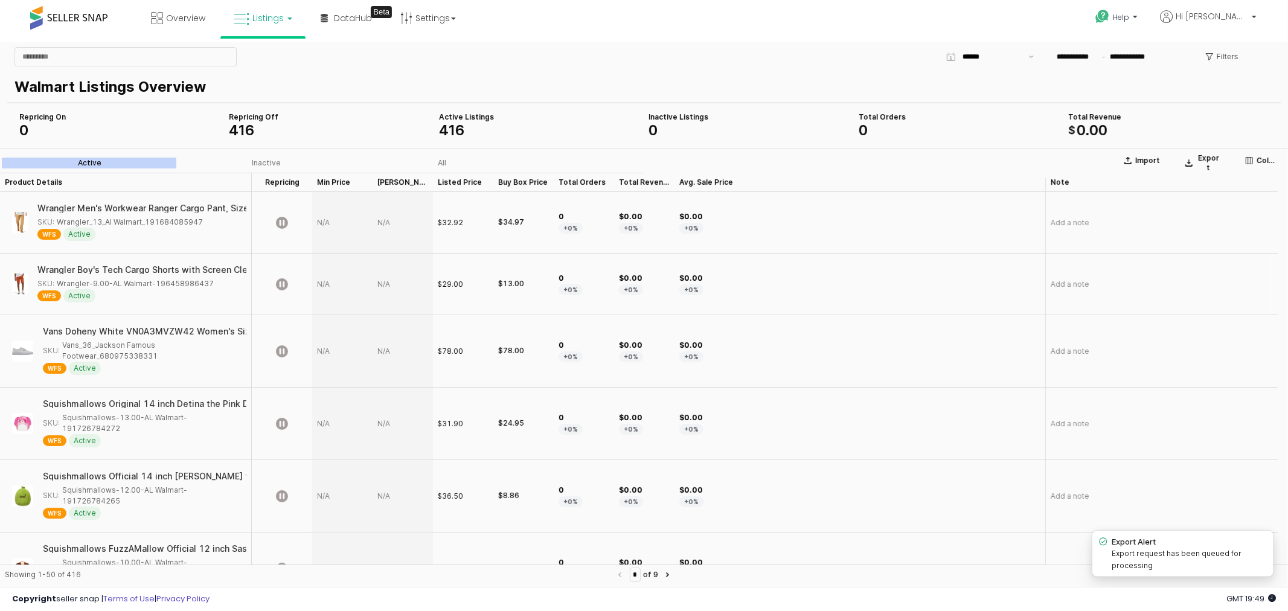
scroll to position [91, 0]
click at [278, 21] on span "Listings" at bounding box center [267, 18] width 31 height 12
click at [267, 55] on icon at bounding box center [272, 60] width 53 height 16
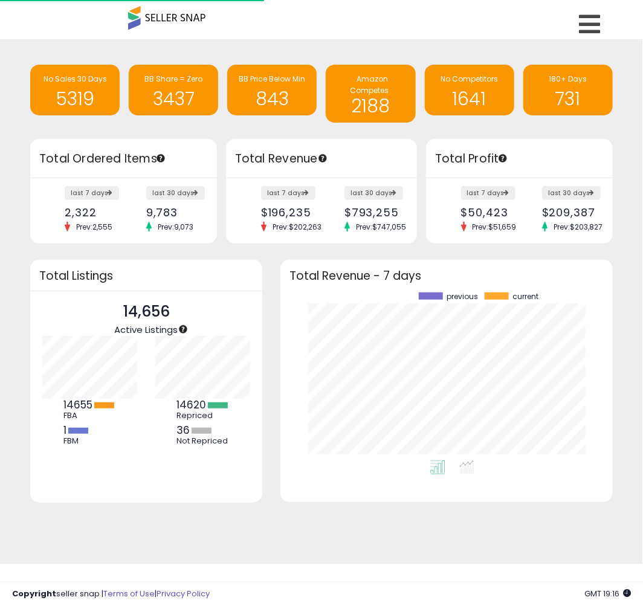
scroll to position [167, 308]
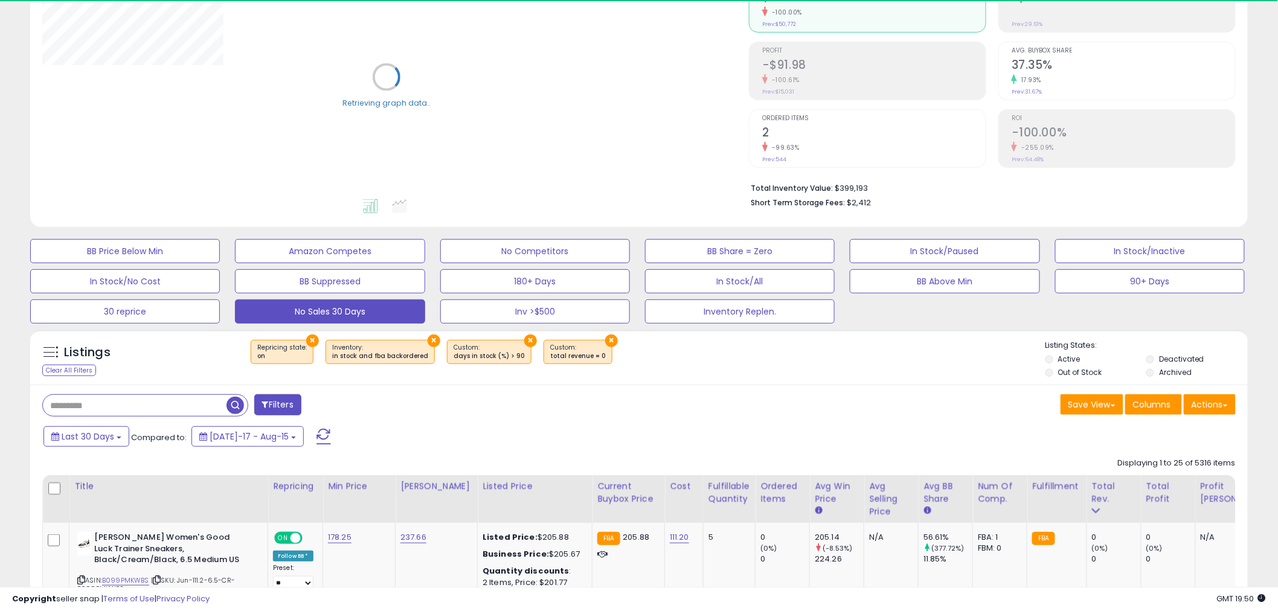
scroll to position [201, 0]
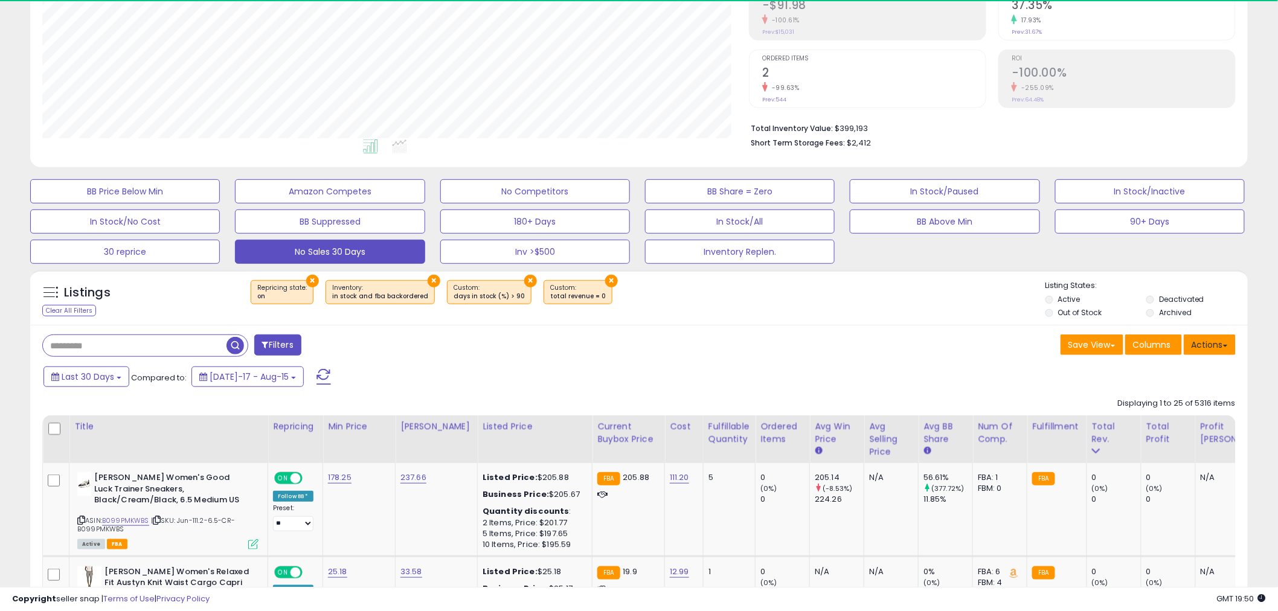
click at [1210, 343] on button "Actions" at bounding box center [1210, 345] width 52 height 21
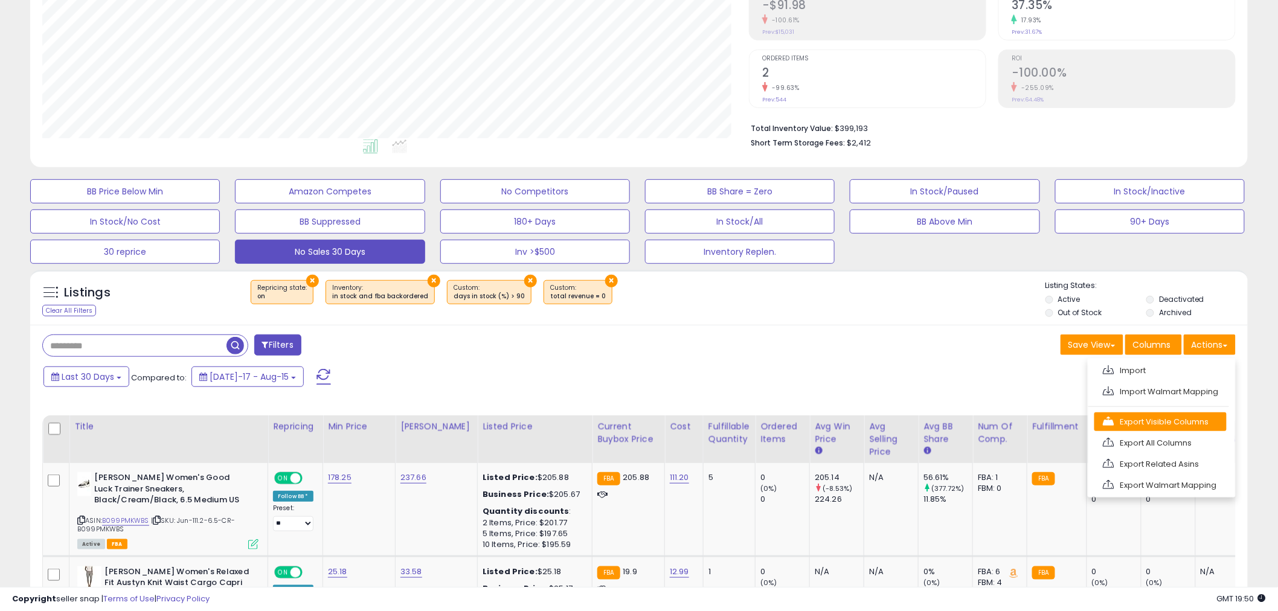
click at [1131, 419] on link "Export Visible Columns" at bounding box center [1160, 422] width 132 height 19
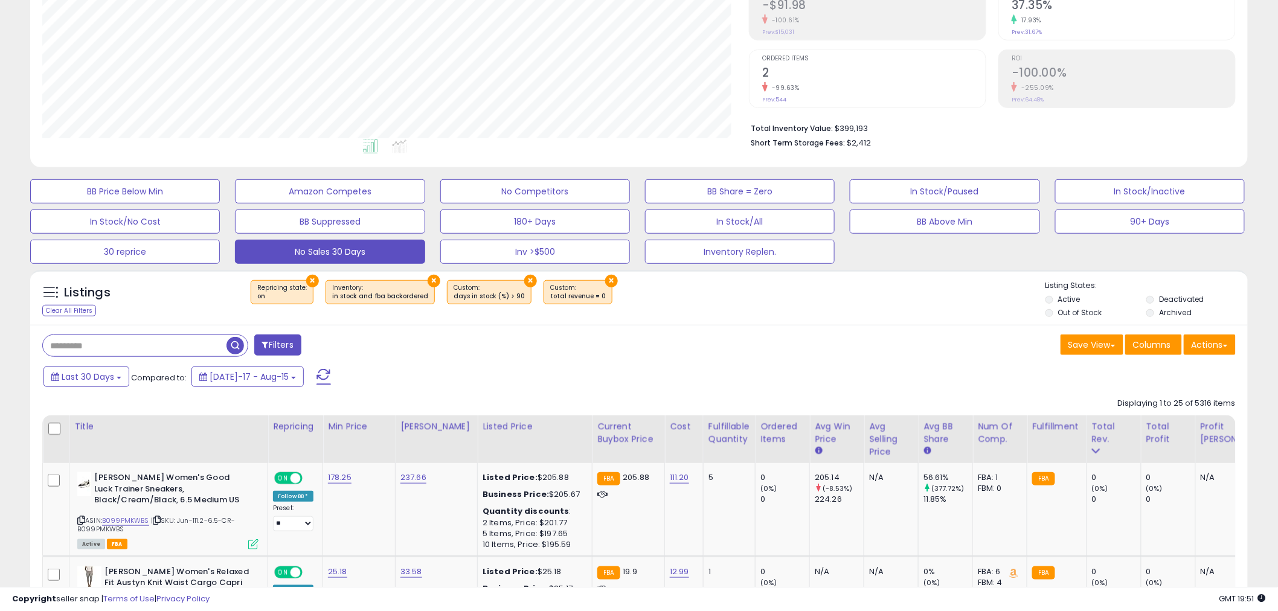
click at [854, 324] on div "Listings Clear All Filters × Repricing state : on × × ×" at bounding box center [639, 298] width 1218 height 56
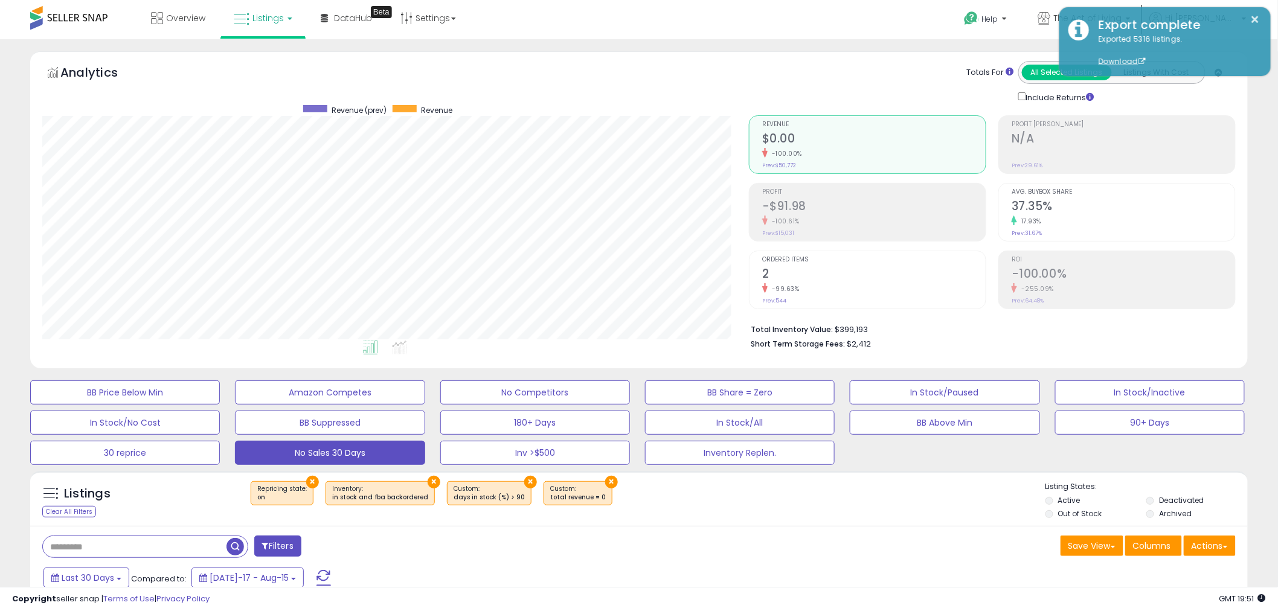
click at [246, 25] on icon at bounding box center [242, 19] width 16 height 16
click at [268, 106] on icon at bounding box center [273, 106] width 63 height 18
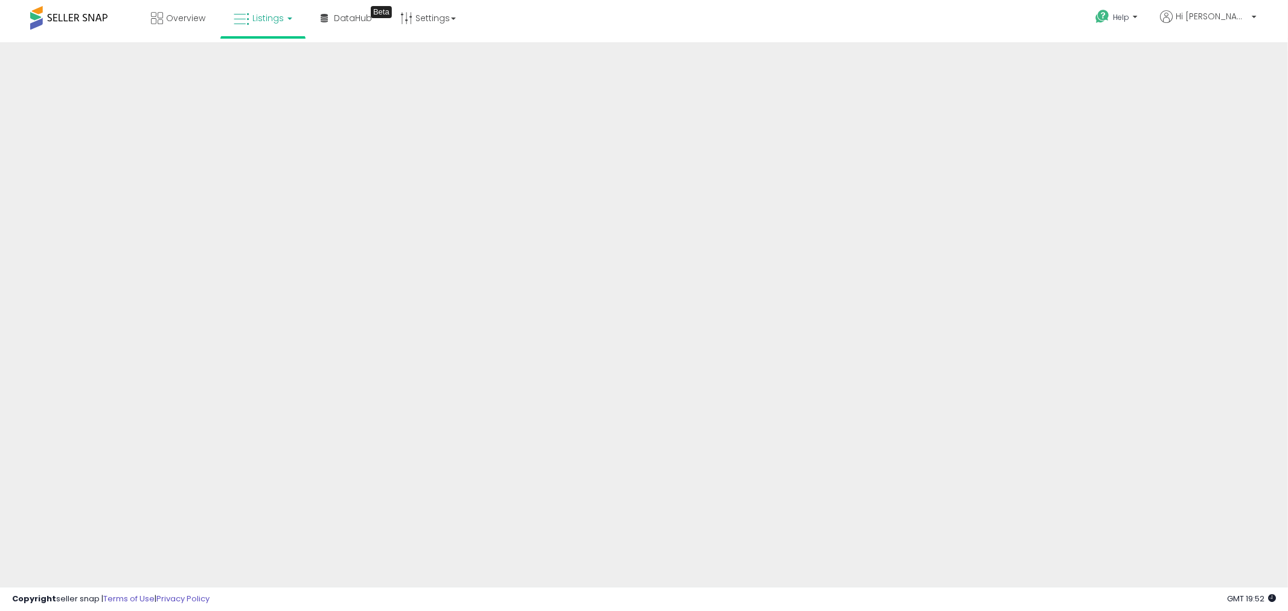
click at [268, 14] on span "Listings" at bounding box center [267, 18] width 31 height 12
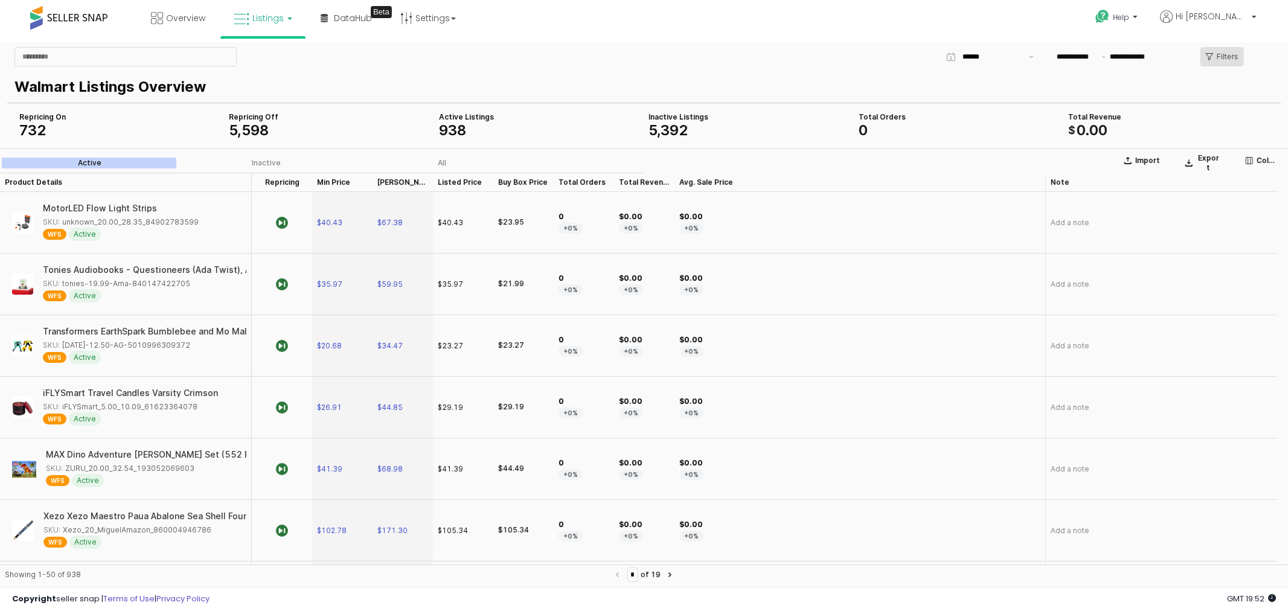
click at [1218, 55] on p "Filters" at bounding box center [1228, 56] width 22 height 10
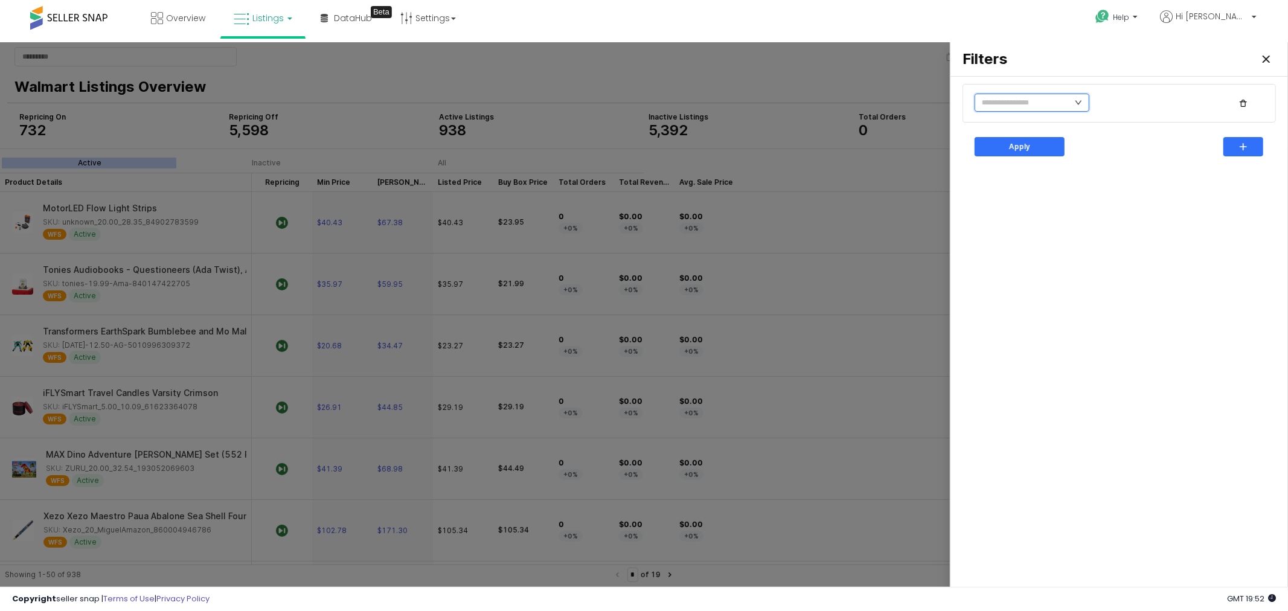
click at [1072, 97] on input "text" at bounding box center [1032, 102] width 115 height 18
click at [1004, 206] on li "Is Repricing" at bounding box center [1015, 202] width 81 height 19
click at [1072, 143] on li "No" at bounding box center [1089, 144] width 66 height 19
click at [1245, 145] on icon "button" at bounding box center [1243, 146] width 7 height 7
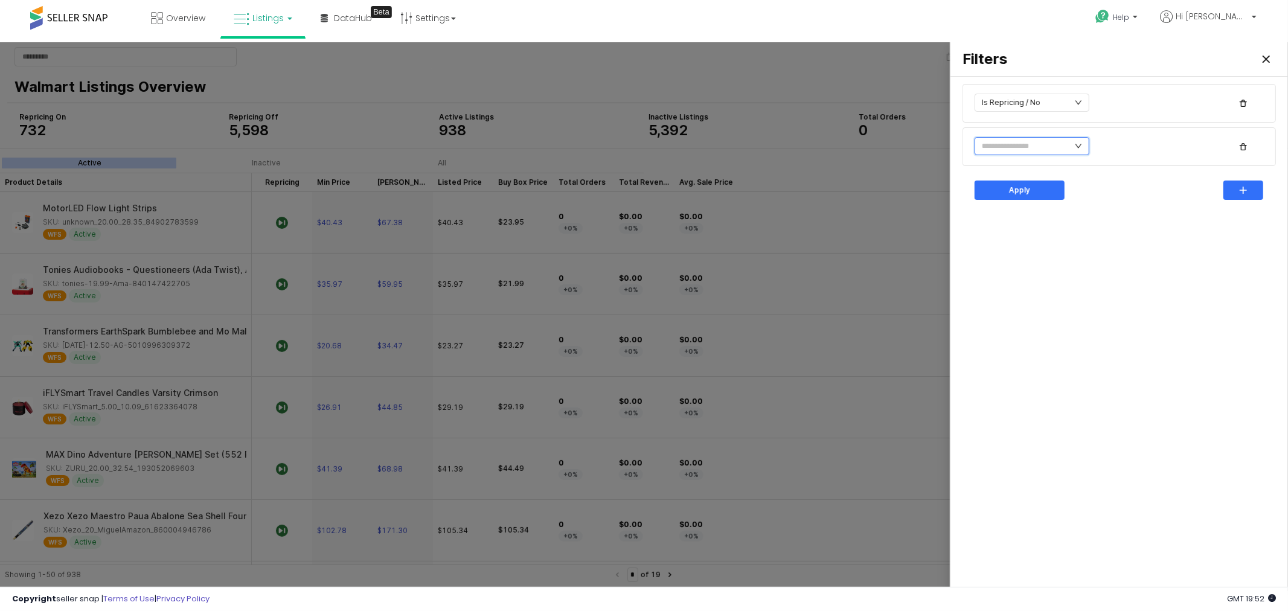
click at [1054, 141] on input "text" at bounding box center [1032, 146] width 115 height 18
click at [1006, 196] on li "Item Status" at bounding box center [1015, 198] width 81 height 19
click at [1131, 152] on input "text" at bounding box center [1151, 146] width 89 height 12
click at [1126, 189] on div "Active" at bounding box center [1153, 192] width 92 height 10
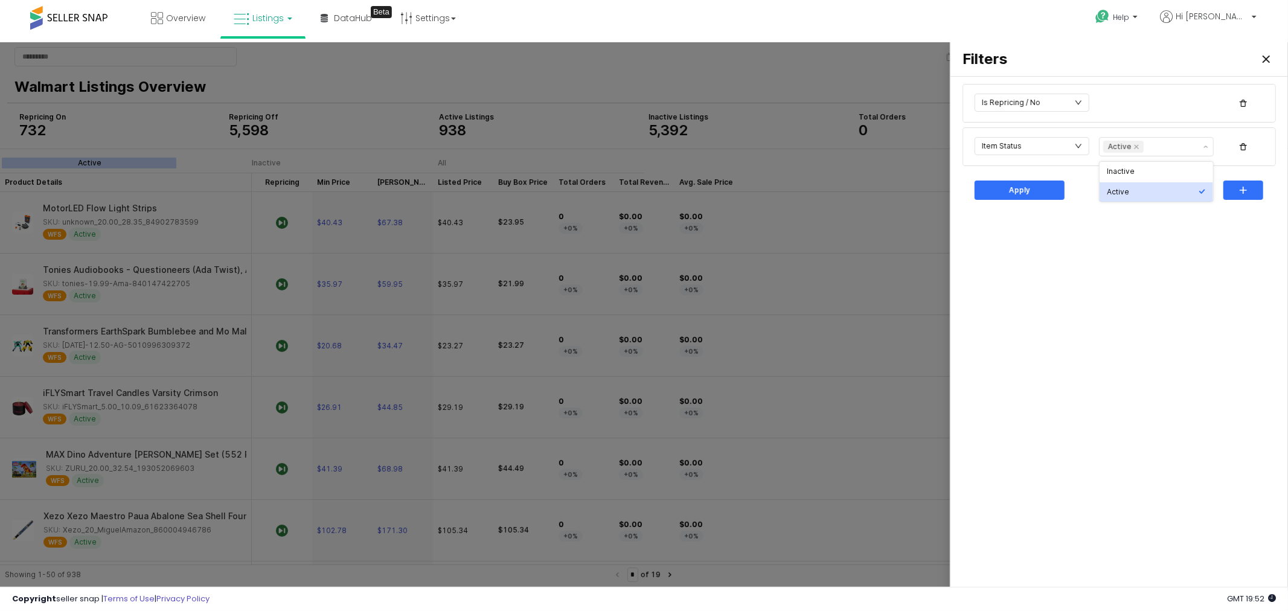
click at [1097, 219] on div "Is Repricing / No Item Status Active Apply" at bounding box center [1119, 333] width 323 height 505
click at [1033, 185] on div "Apply" at bounding box center [1019, 190] width 79 height 18
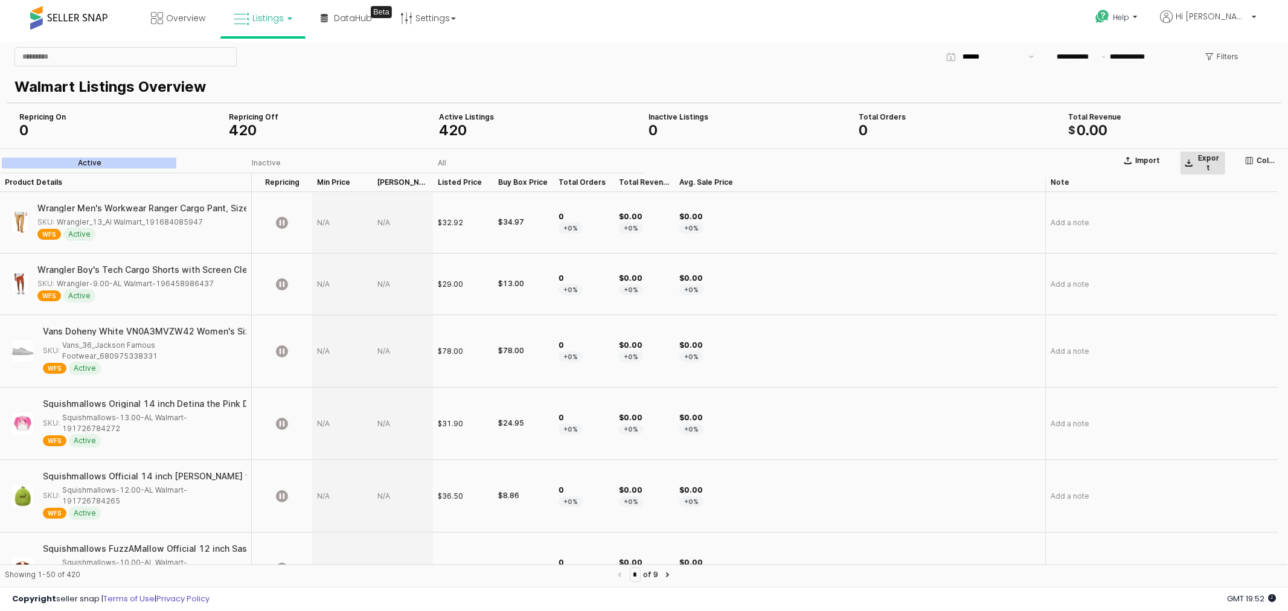
click at [1206, 156] on p "Export" at bounding box center [1209, 162] width 24 height 19
click at [1129, 15] on span "Help" at bounding box center [1121, 17] width 16 height 10
click at [1163, 62] on link "Contact Support" at bounding box center [1129, 62] width 65 height 11
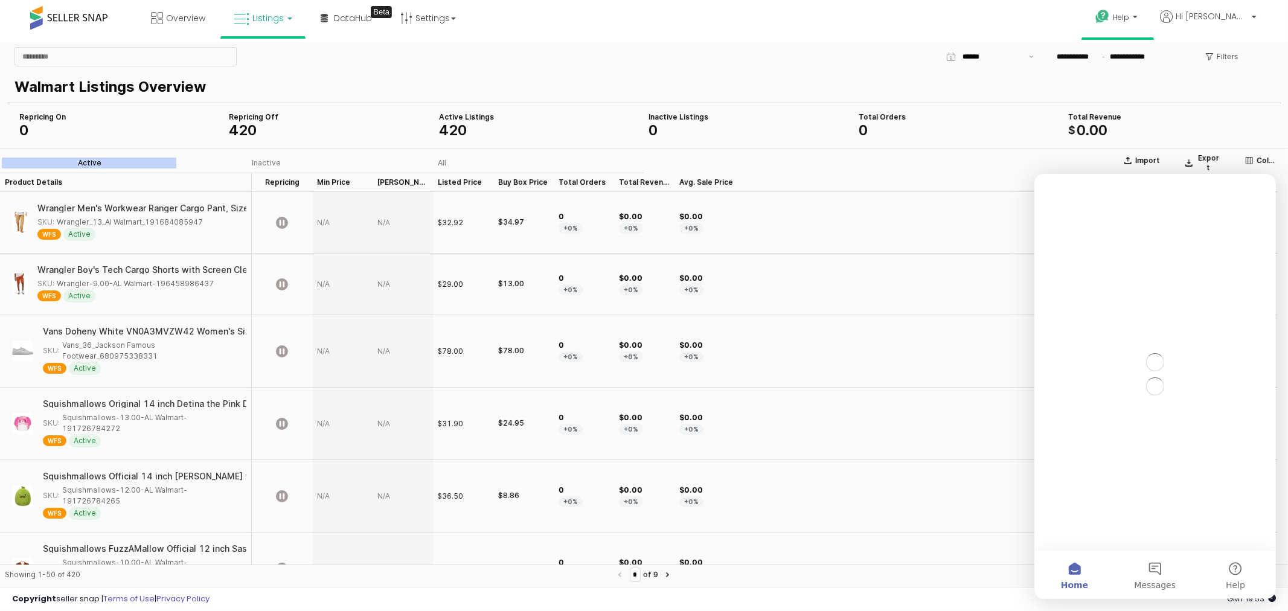
scroll to position [0, 0]
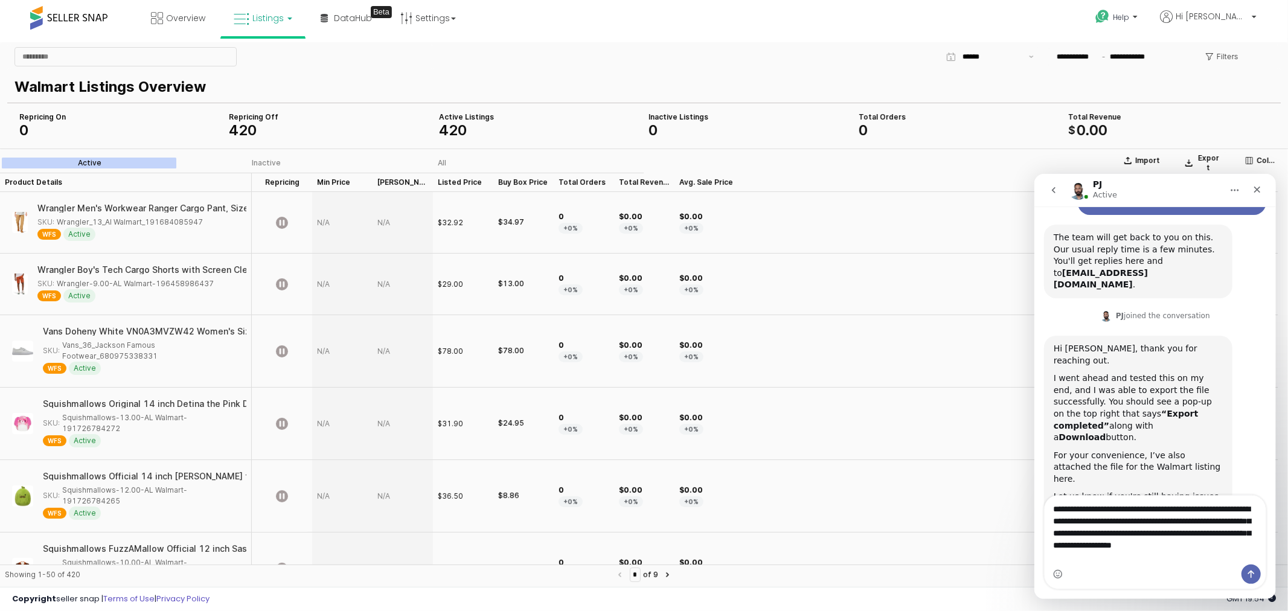
scroll to position [140, 0]
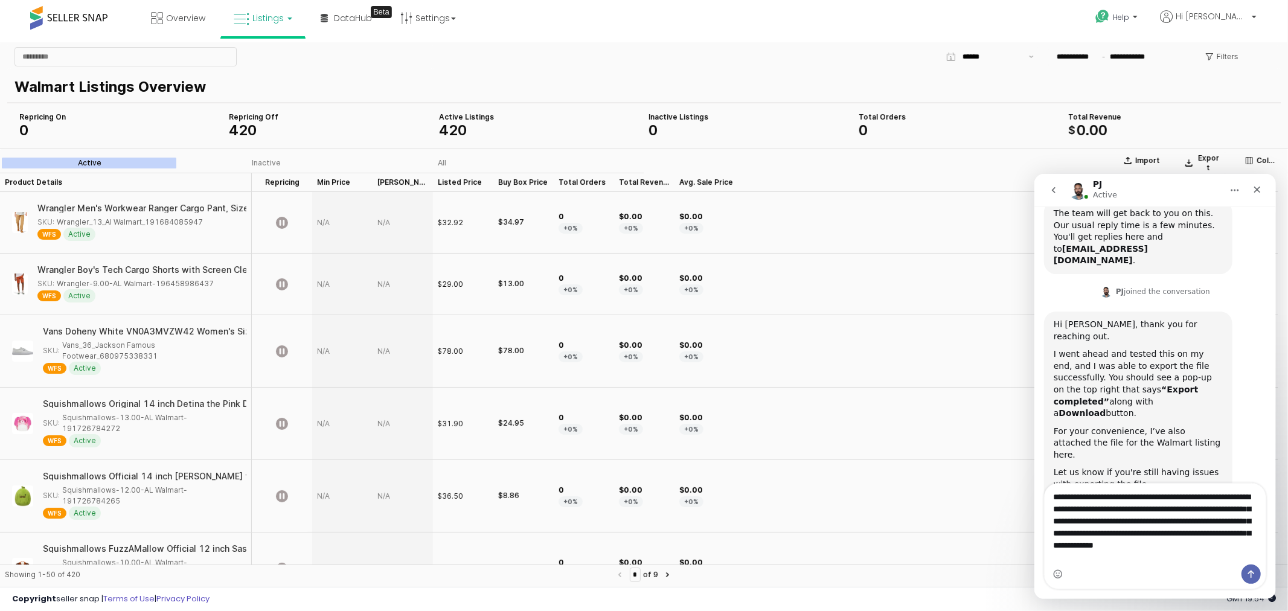
type textarea "**********"
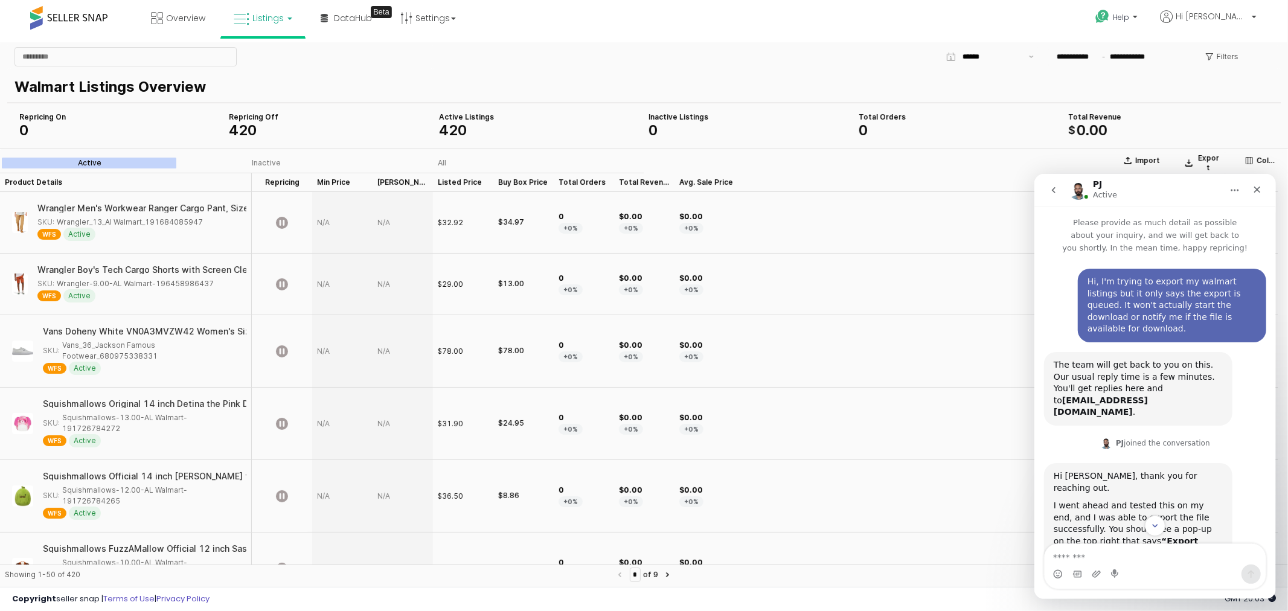
scroll to position [198, 0]
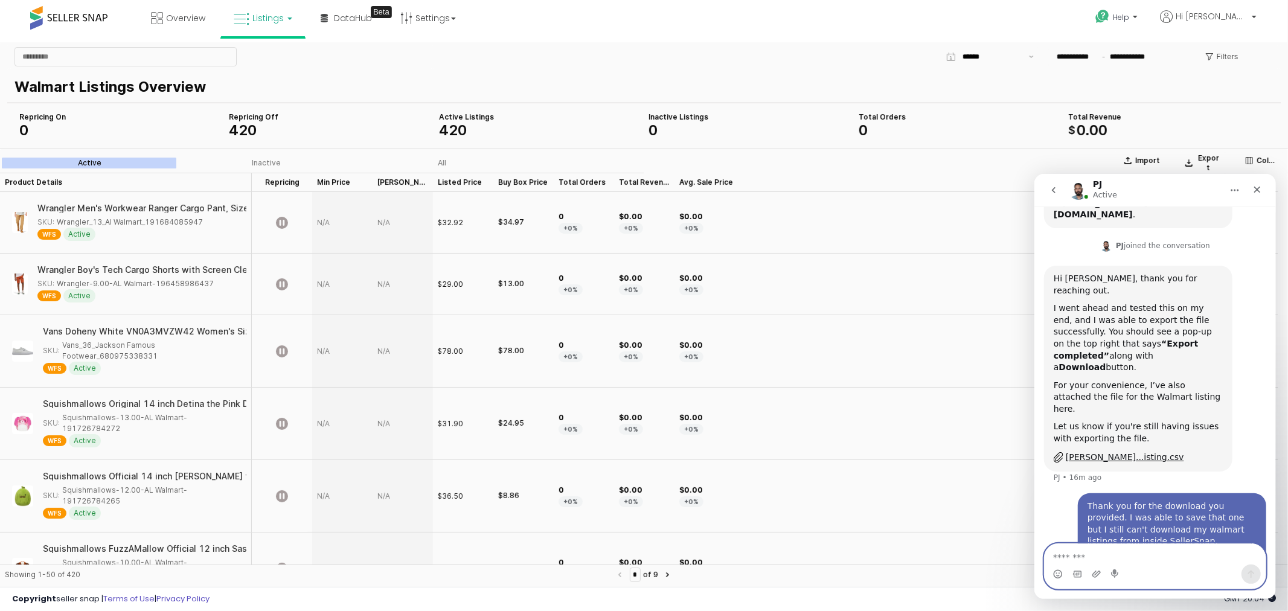
click at [1096, 557] on textarea "Message…" at bounding box center [1154, 554] width 221 height 21
type textarea "*"
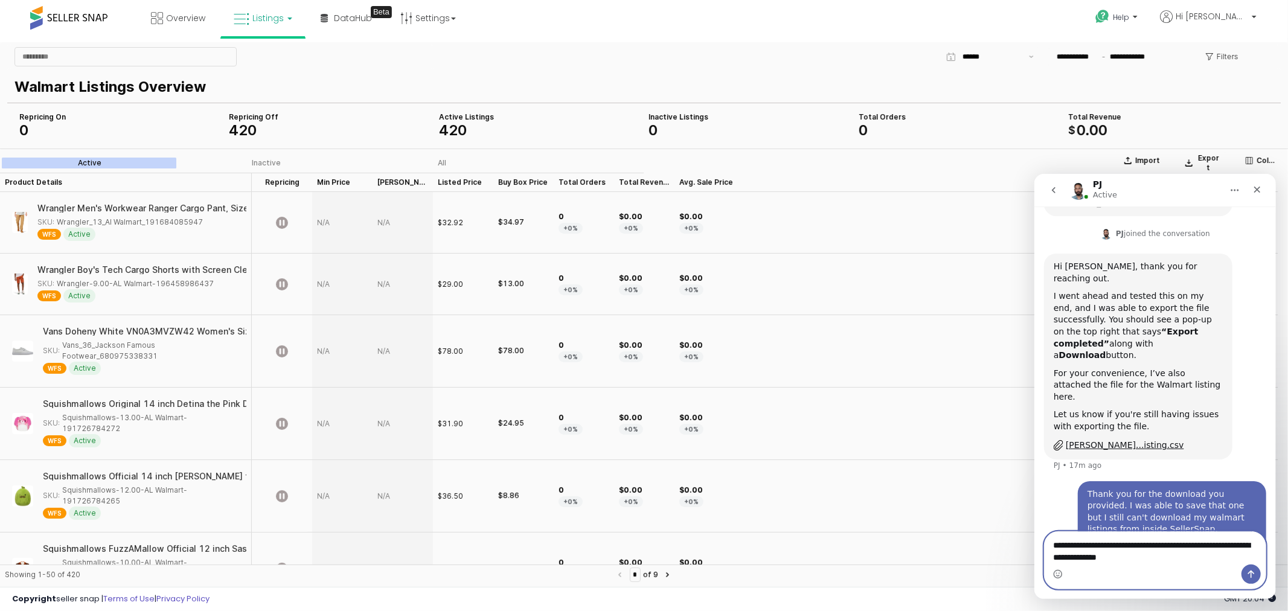
type textarea "**********"
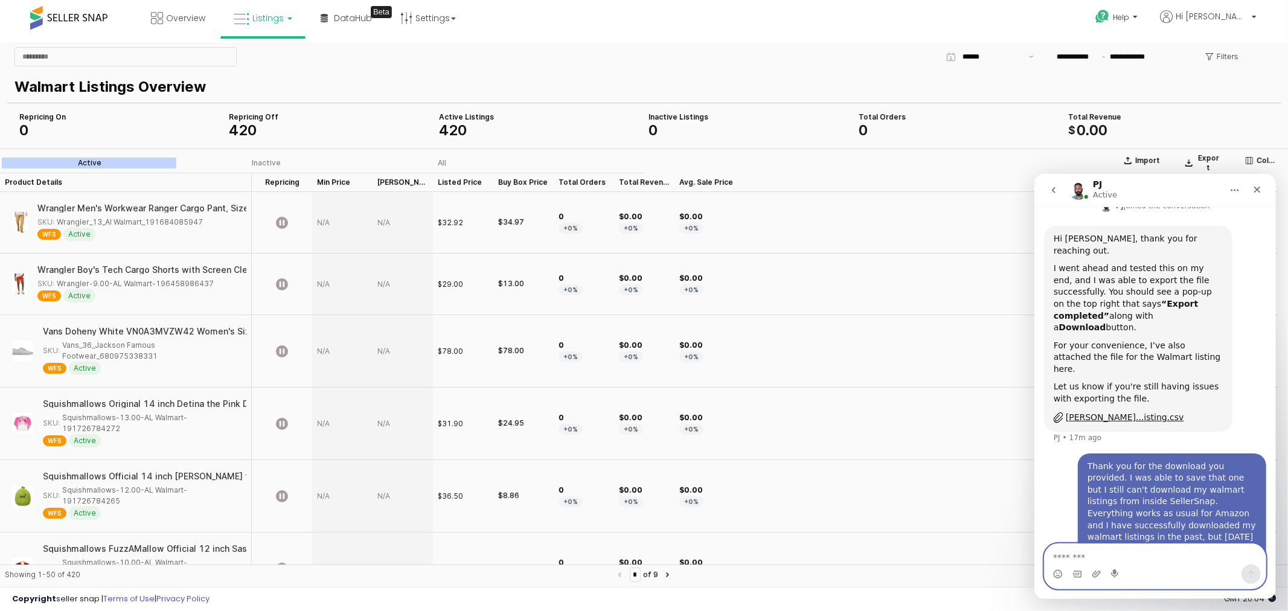
scroll to position [237, 0]
click at [1226, 54] on p "Filters" at bounding box center [1228, 56] width 22 height 10
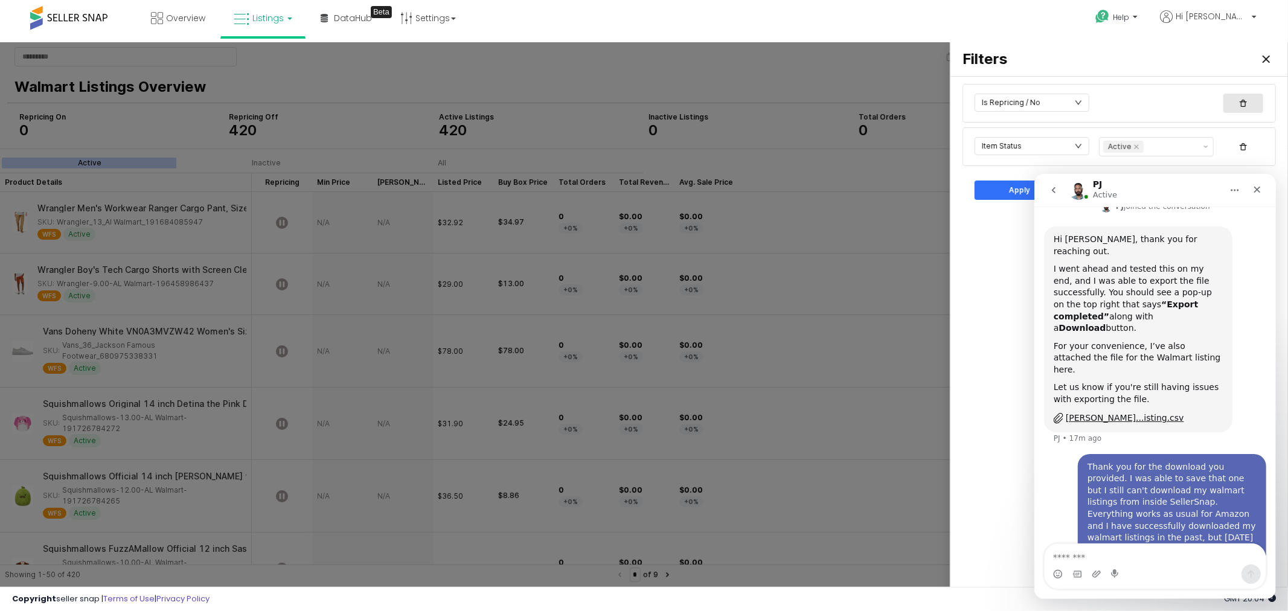
click at [1245, 103] on icon "button" at bounding box center [1243, 102] width 7 height 7
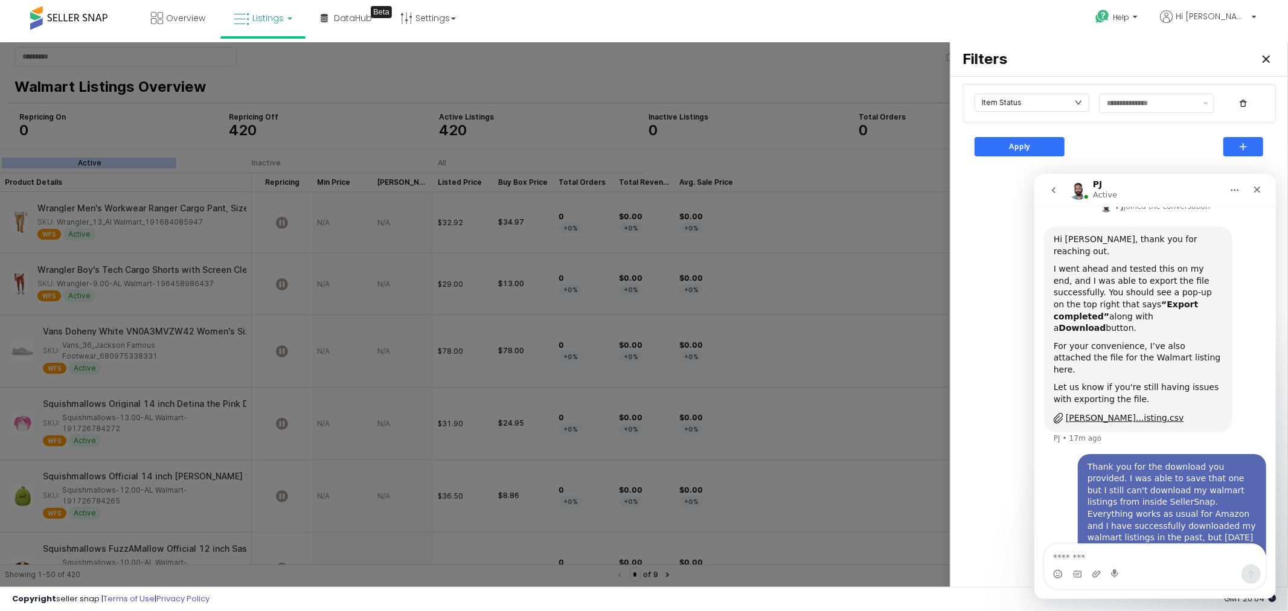
click at [1006, 294] on div "Item Status Apply" at bounding box center [1119, 333] width 323 height 505
click at [1076, 97] on input "text" at bounding box center [1032, 102] width 115 height 18
click at [1184, 147] on div "Apply" at bounding box center [1119, 146] width 299 height 24
click at [1245, 99] on icon "button" at bounding box center [1243, 102] width 7 height 7
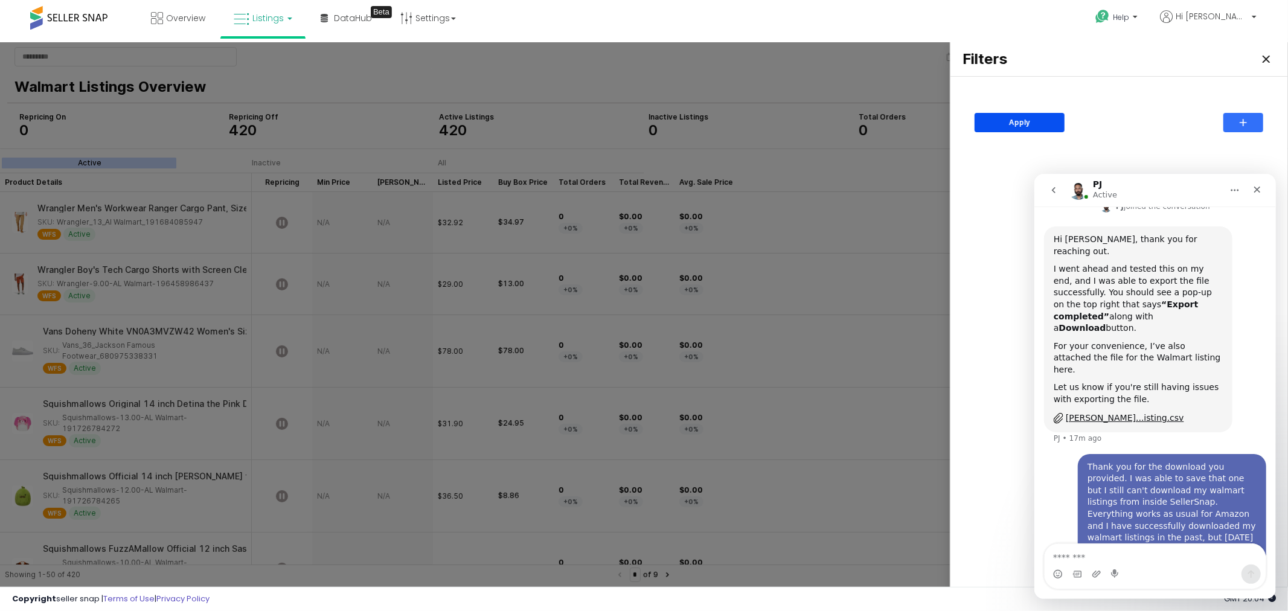
click at [1014, 119] on p "Apply" at bounding box center [1019, 122] width 21 height 10
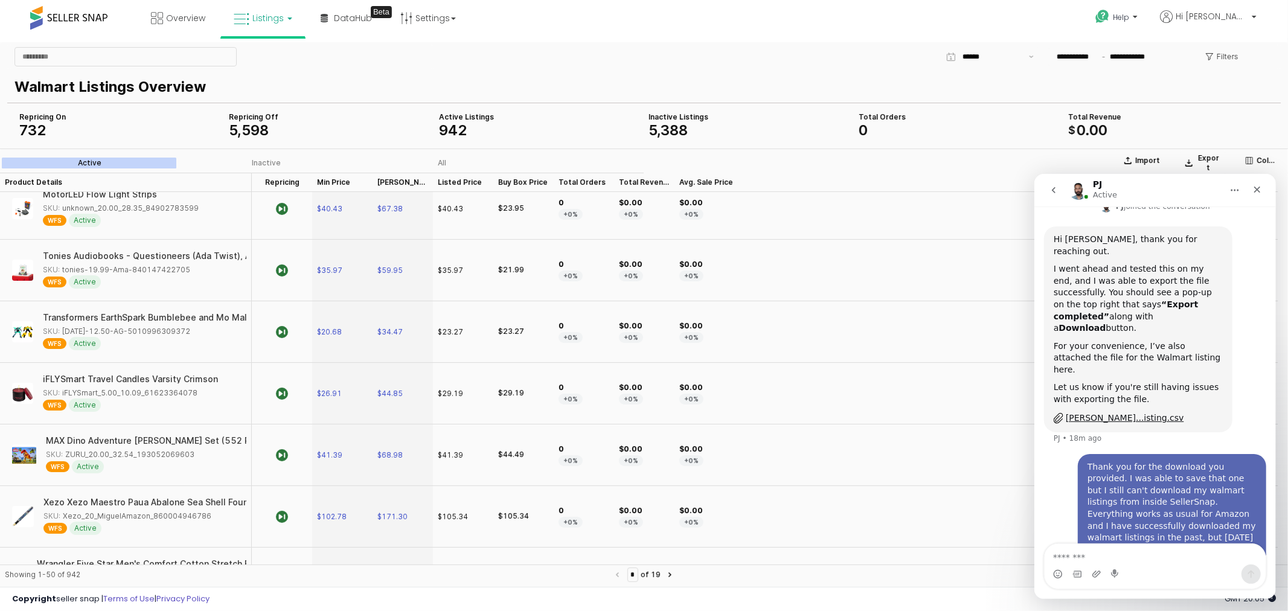
scroll to position [0, 0]
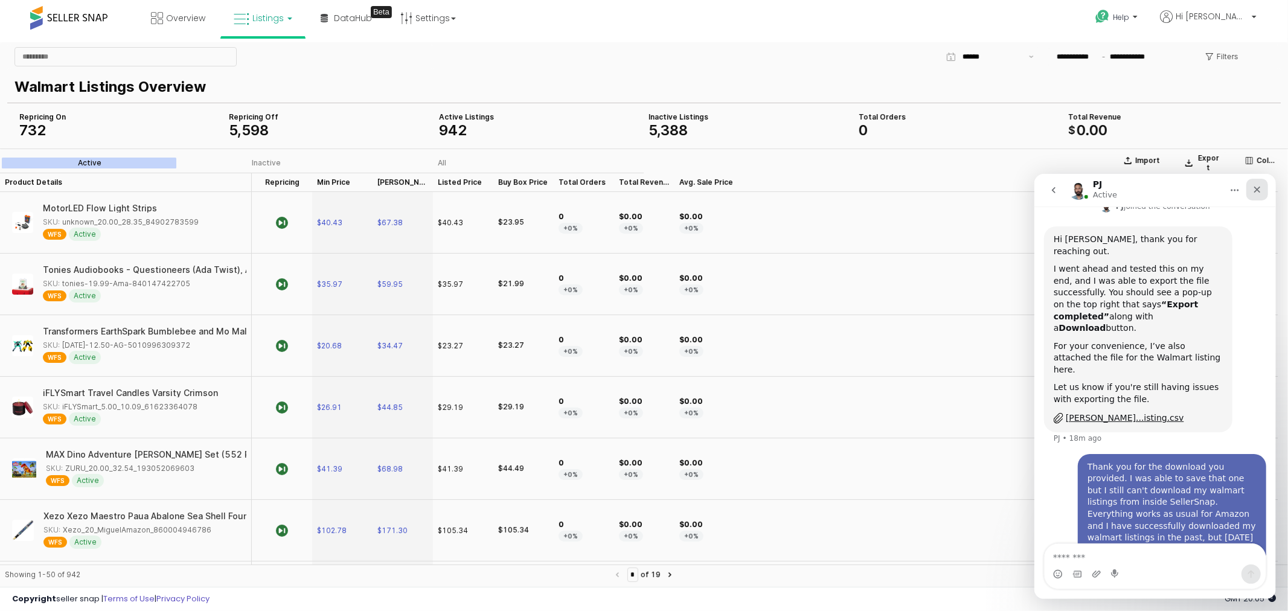
click at [1255, 187] on icon "Close" at bounding box center [1257, 189] width 7 height 7
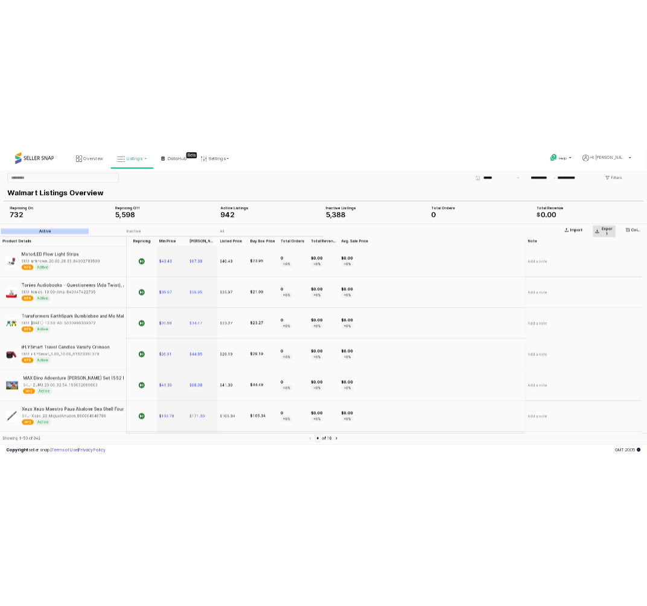
scroll to position [237, 0]
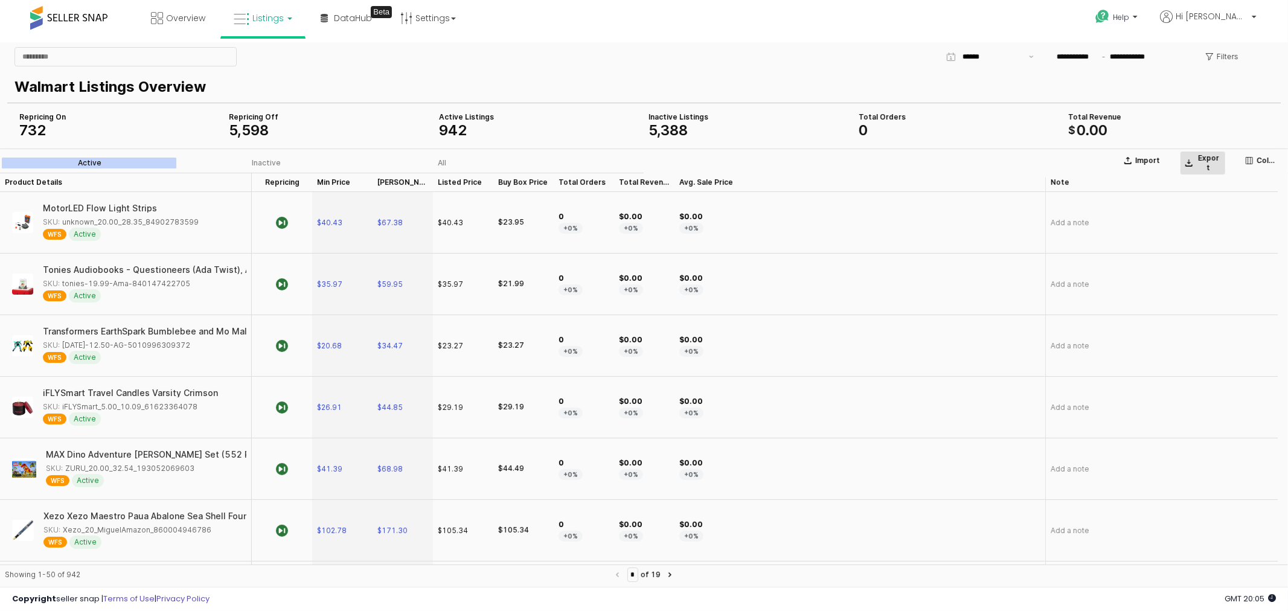
click at [1203, 158] on p "Export" at bounding box center [1209, 162] width 24 height 19
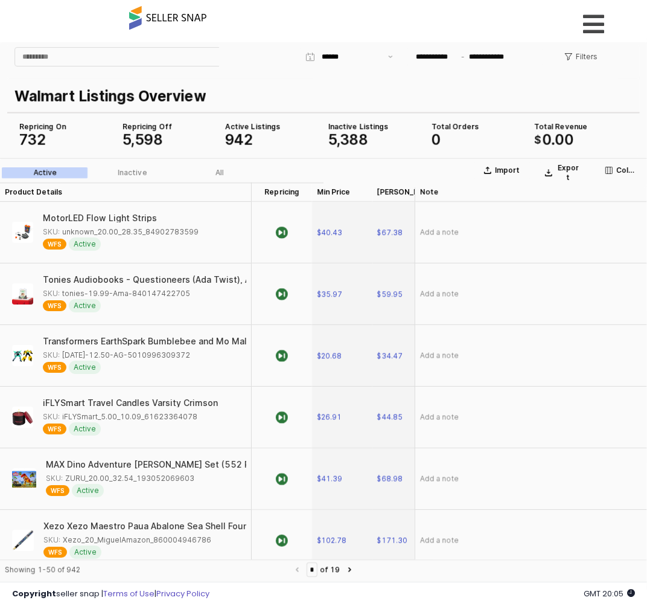
click at [259, 16] on div "Overview Listings DataHub Beta" at bounding box center [324, 25] width 444 height 51
